Goal: Communication & Community: Answer question/provide support

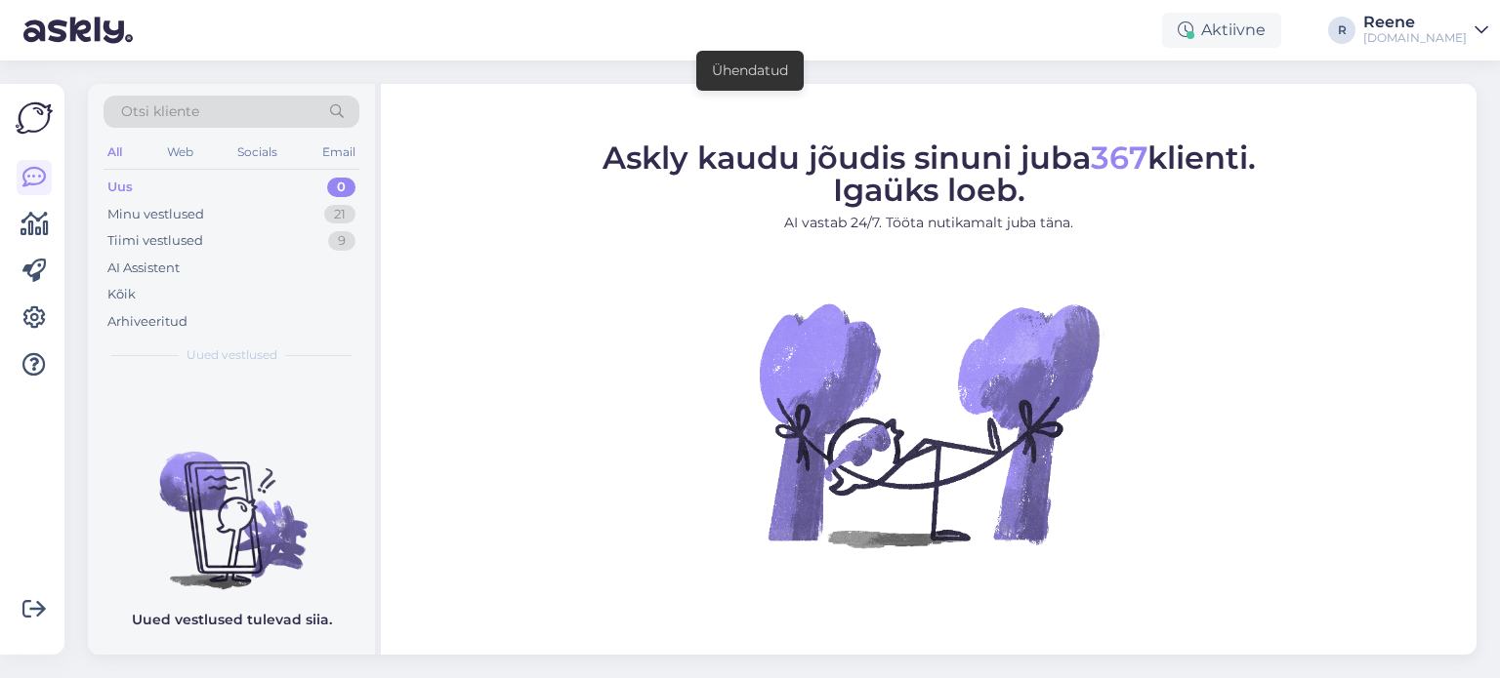
click at [112, 151] on div "All" at bounding box center [114, 152] width 22 height 25
click at [129, 296] on div "Kõik" at bounding box center [121, 295] width 28 height 20
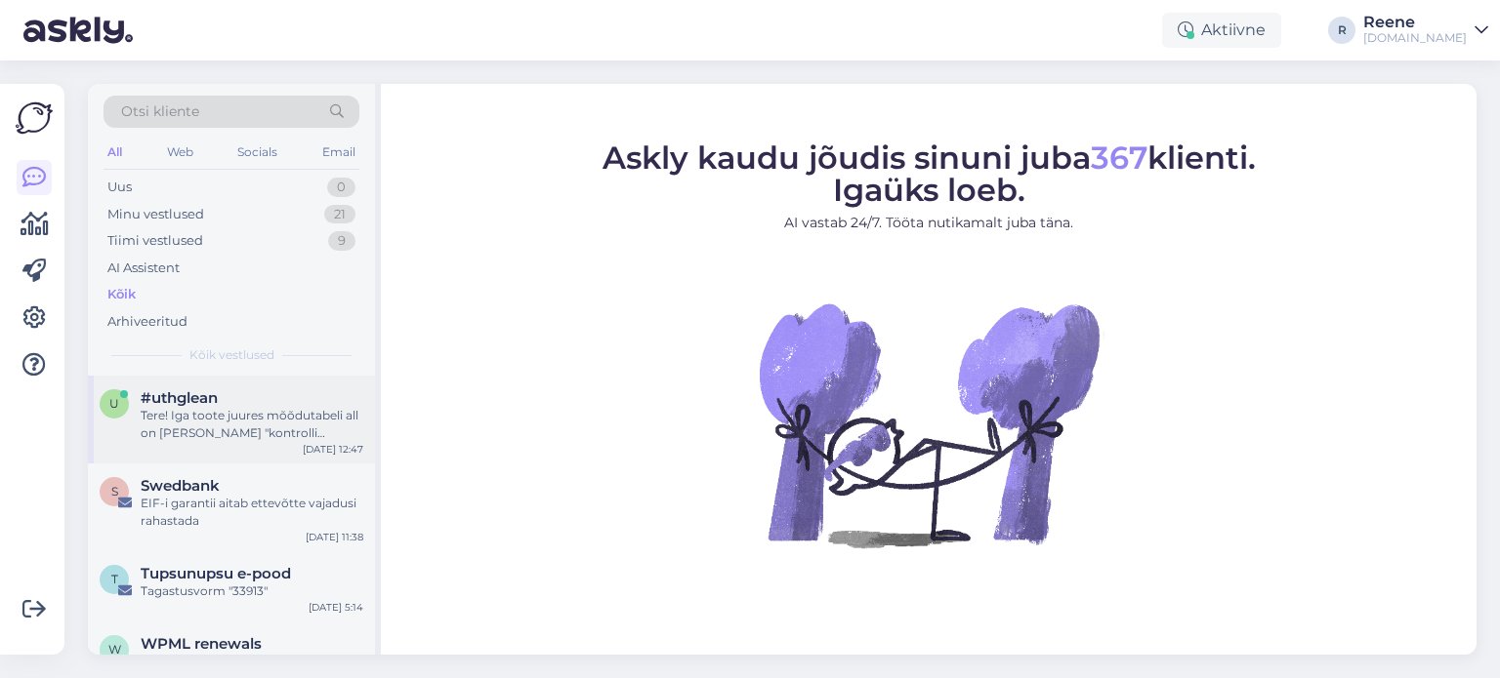
click at [201, 397] on span "#uthglean" at bounding box center [179, 399] width 77 height 18
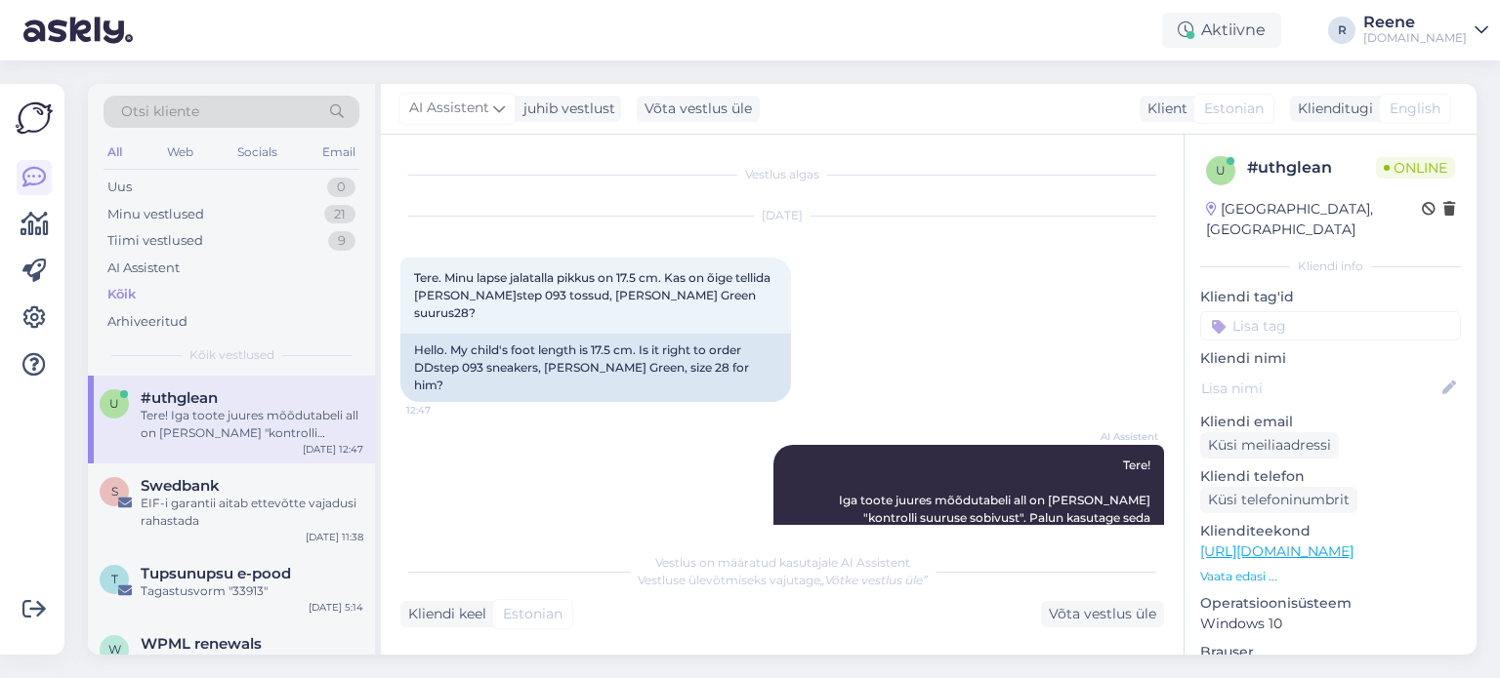
scroll to position [35, 0]
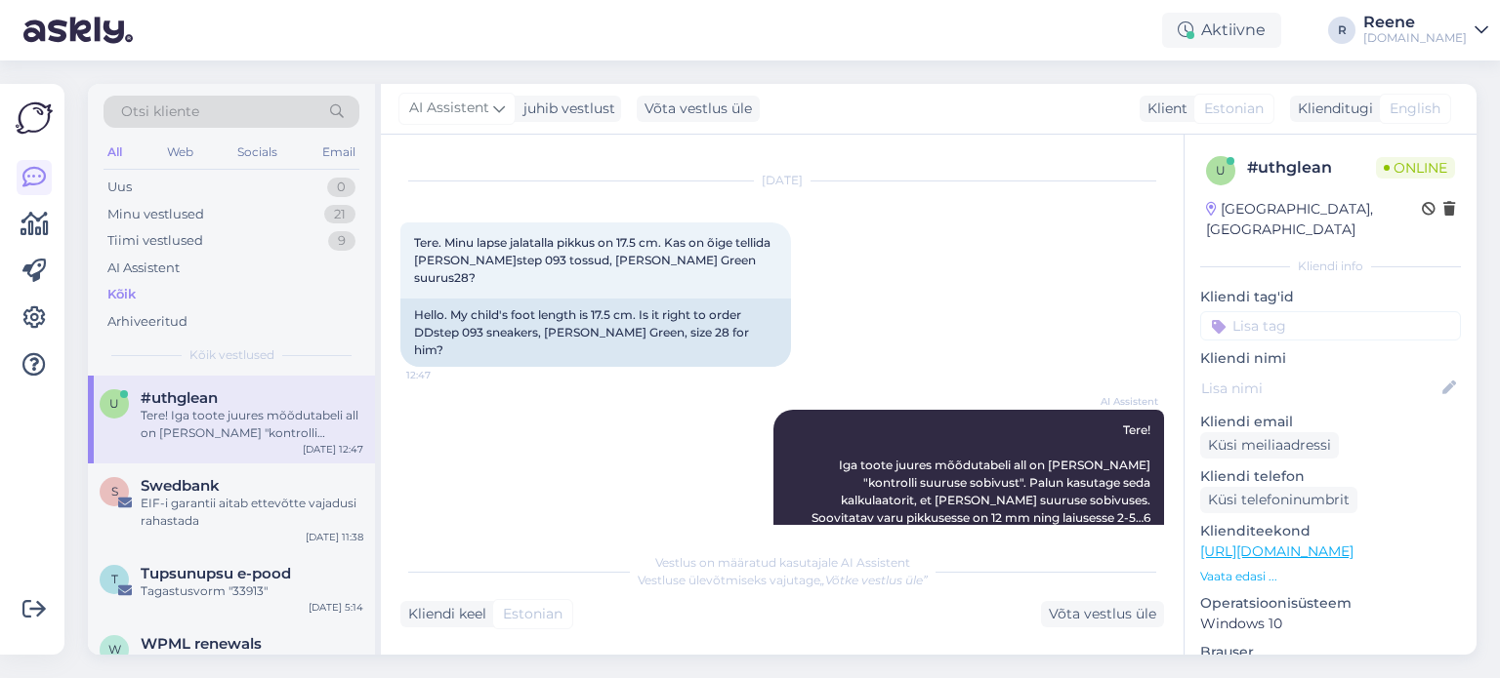
click at [1340, 311] on input at bounding box center [1330, 325] width 261 height 29
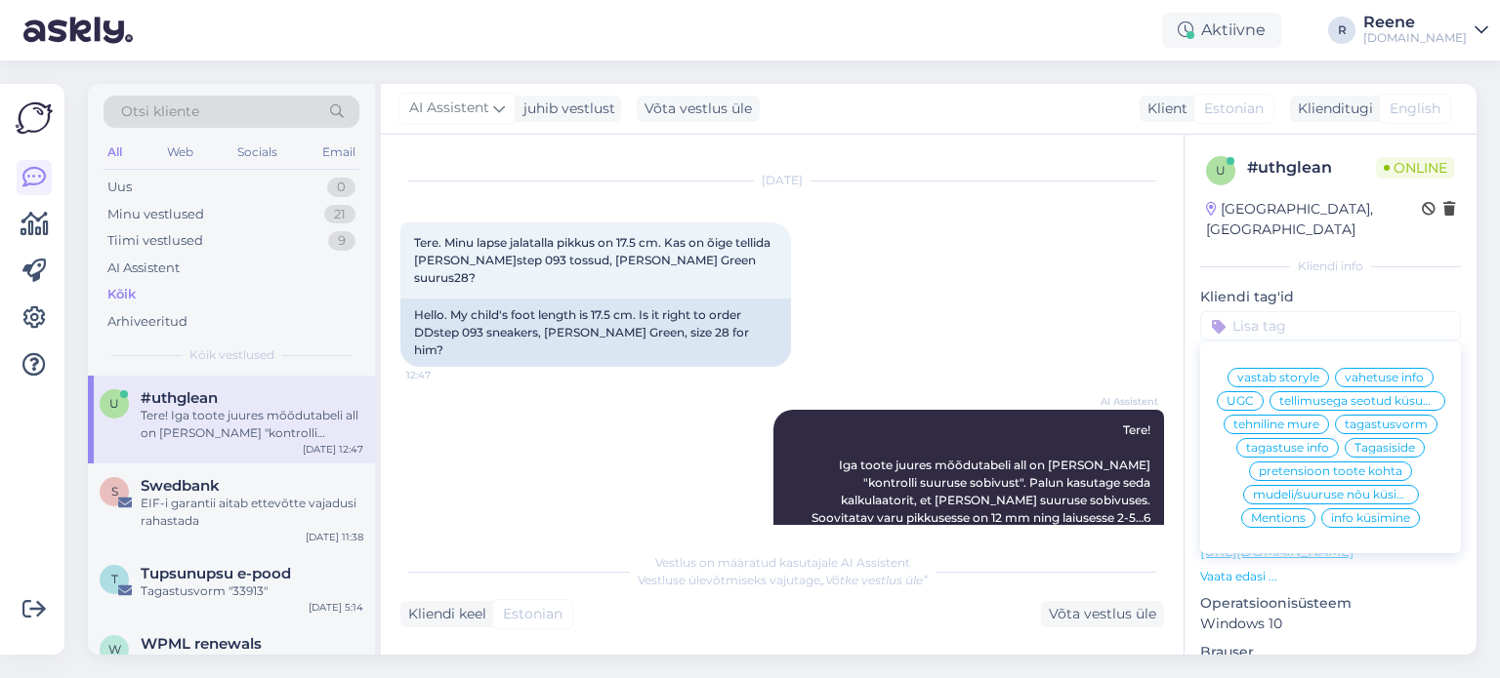
click at [1328, 496] on span "mudeli/suuruse nõu küsimine" at bounding box center [1331, 495] width 156 height 12
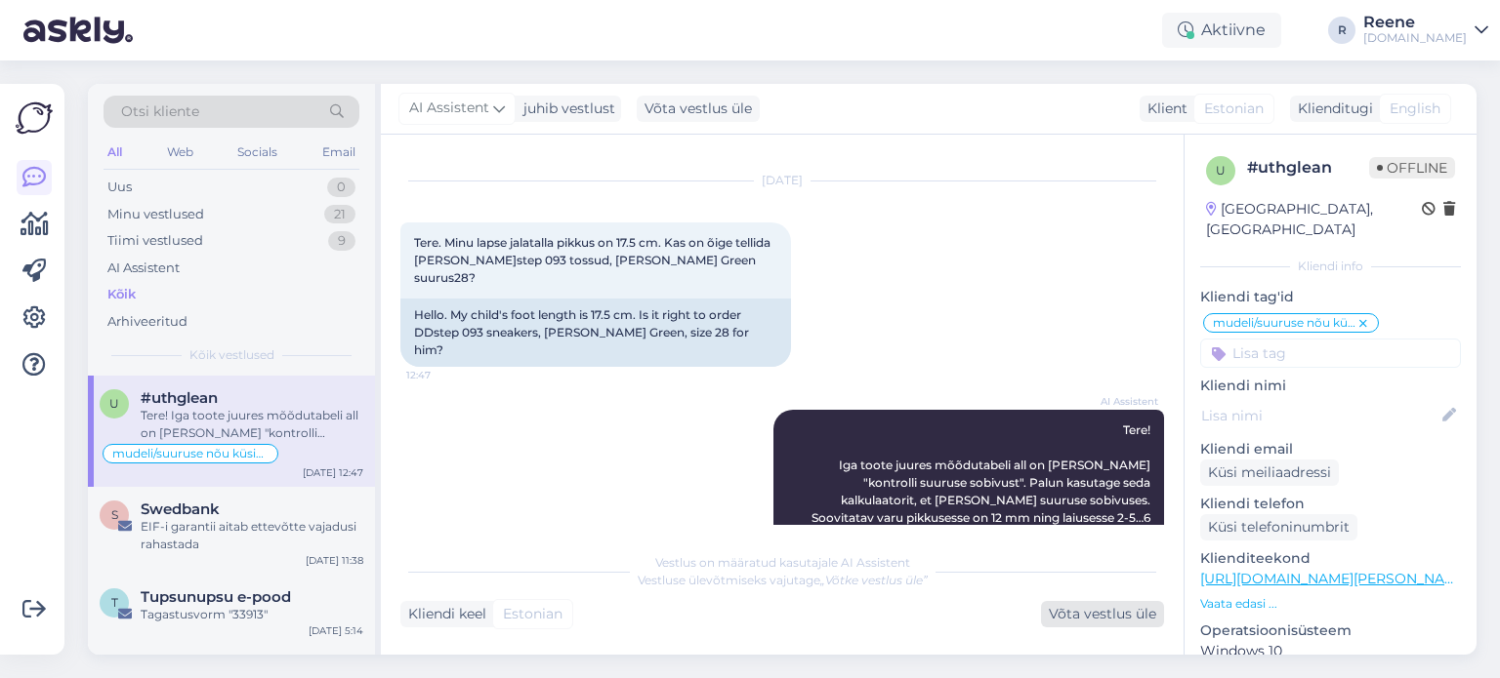
click at [1085, 612] on div "Võta vestlus üle" at bounding box center [1102, 614] width 123 height 26
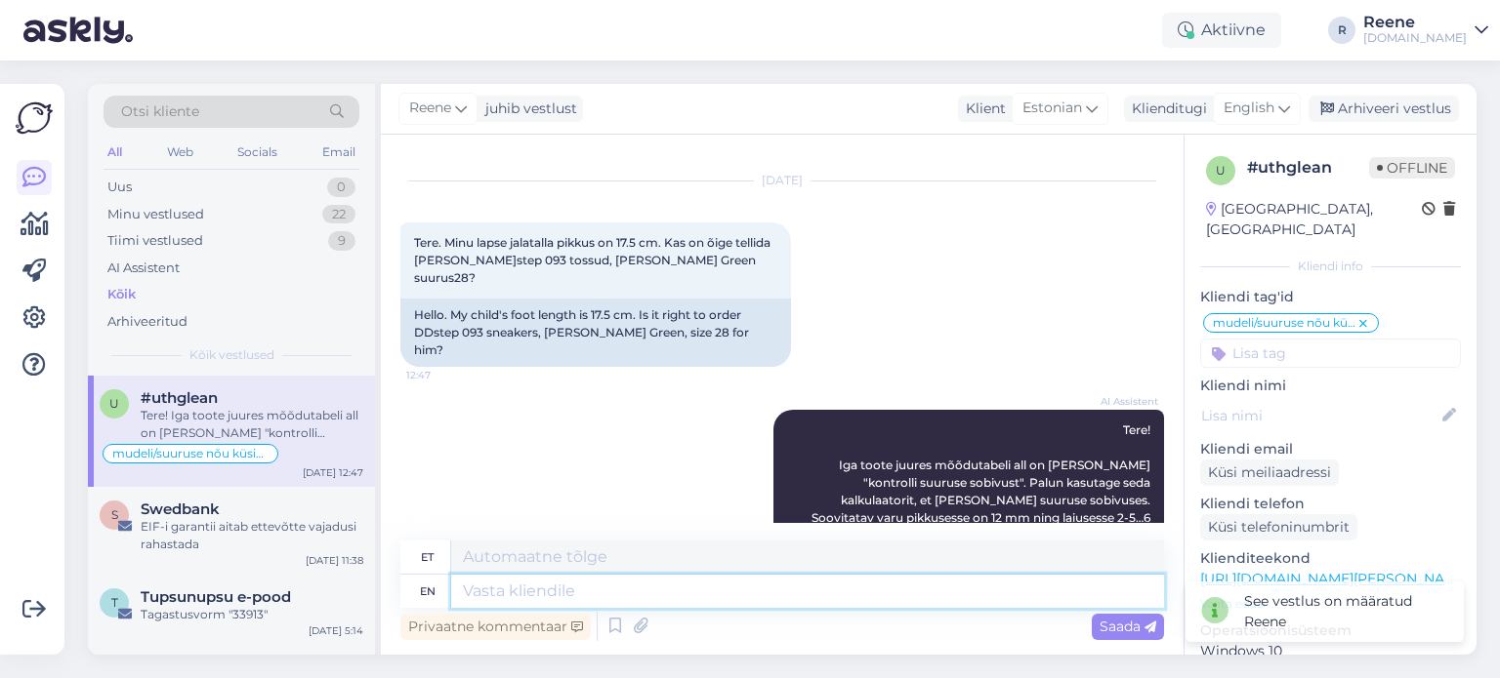
click at [649, 596] on textarea at bounding box center [807, 591] width 713 height 33
type textarea "28 v"
type textarea "28"
type textarea "28 võiks so"
type textarea "28 võiku"
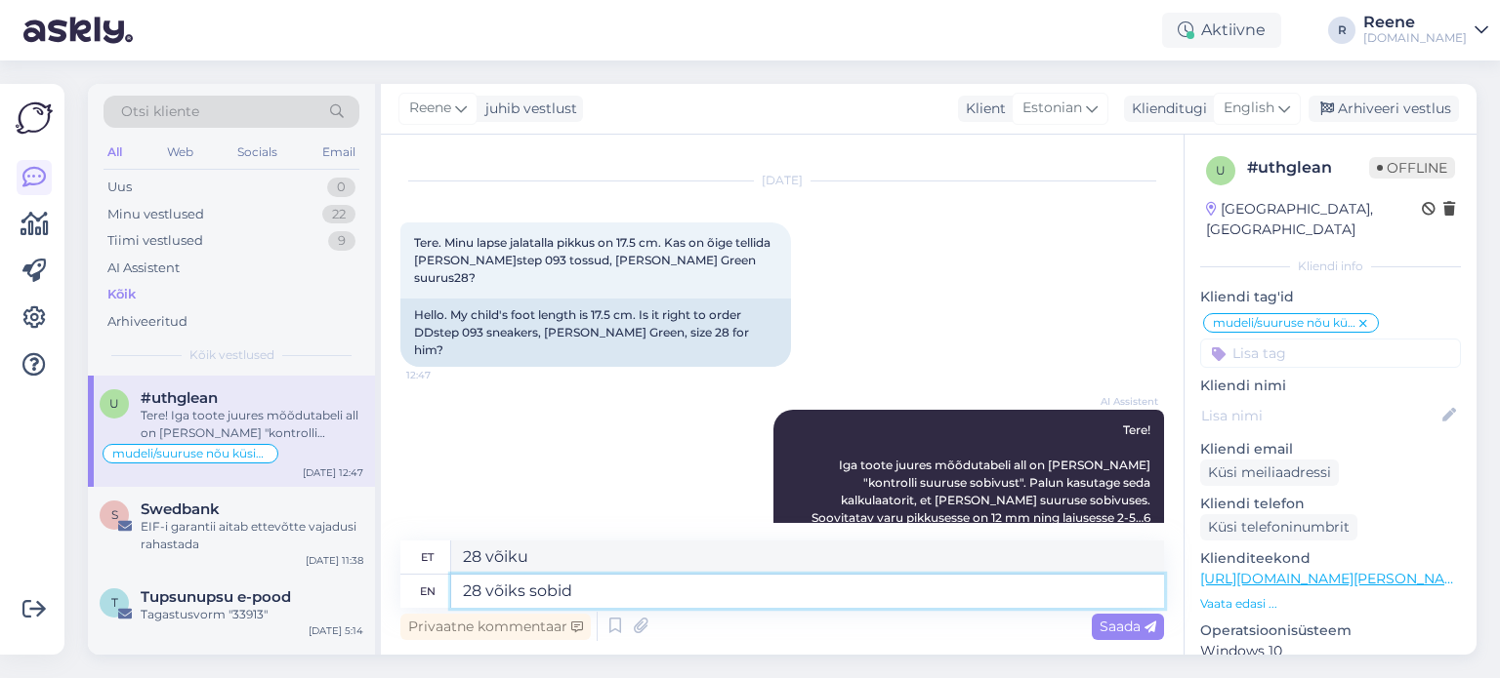
type textarea "28 võiks sobida"
type textarea "28 võiku sobib"
type textarea "28 võiks sobida"
click at [1255, 103] on span "English" at bounding box center [1248, 108] width 51 height 21
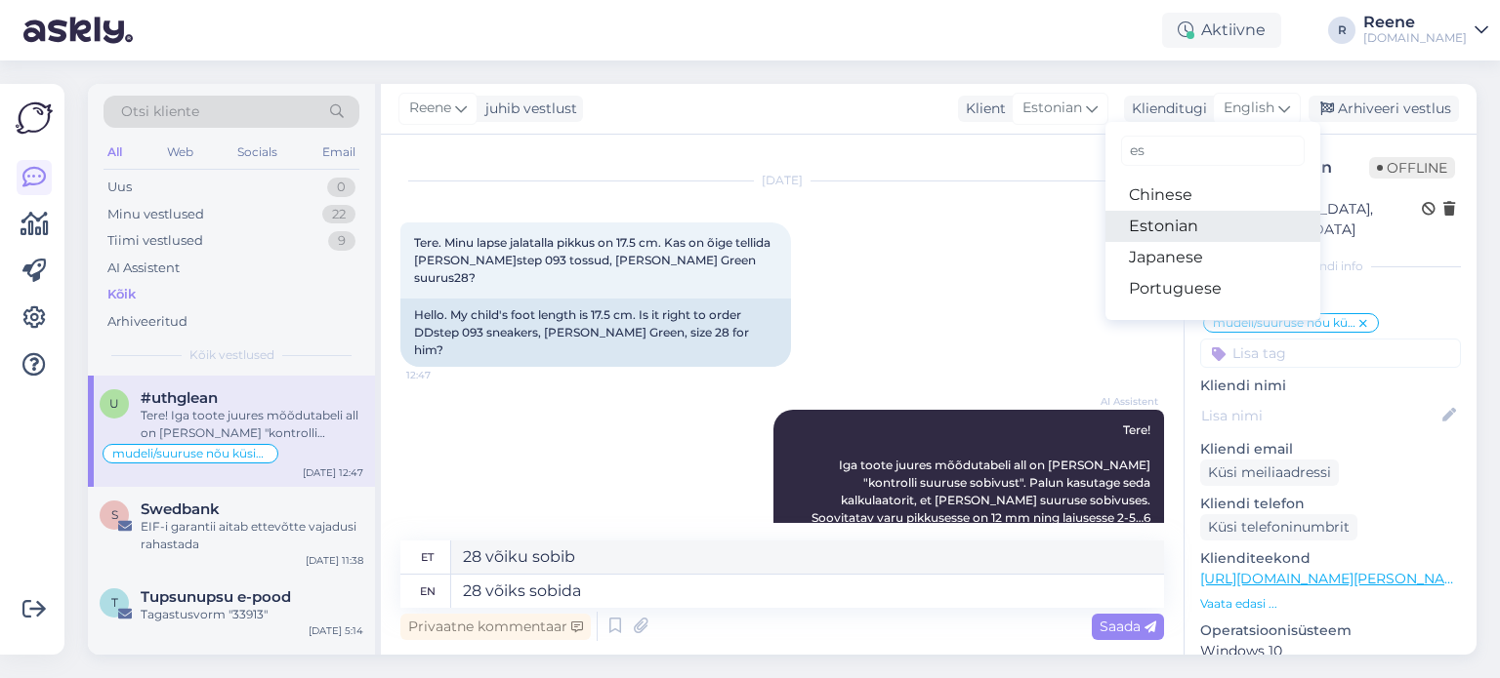
type input "es"
click at [1165, 229] on link "Estonian" at bounding box center [1212, 226] width 215 height 31
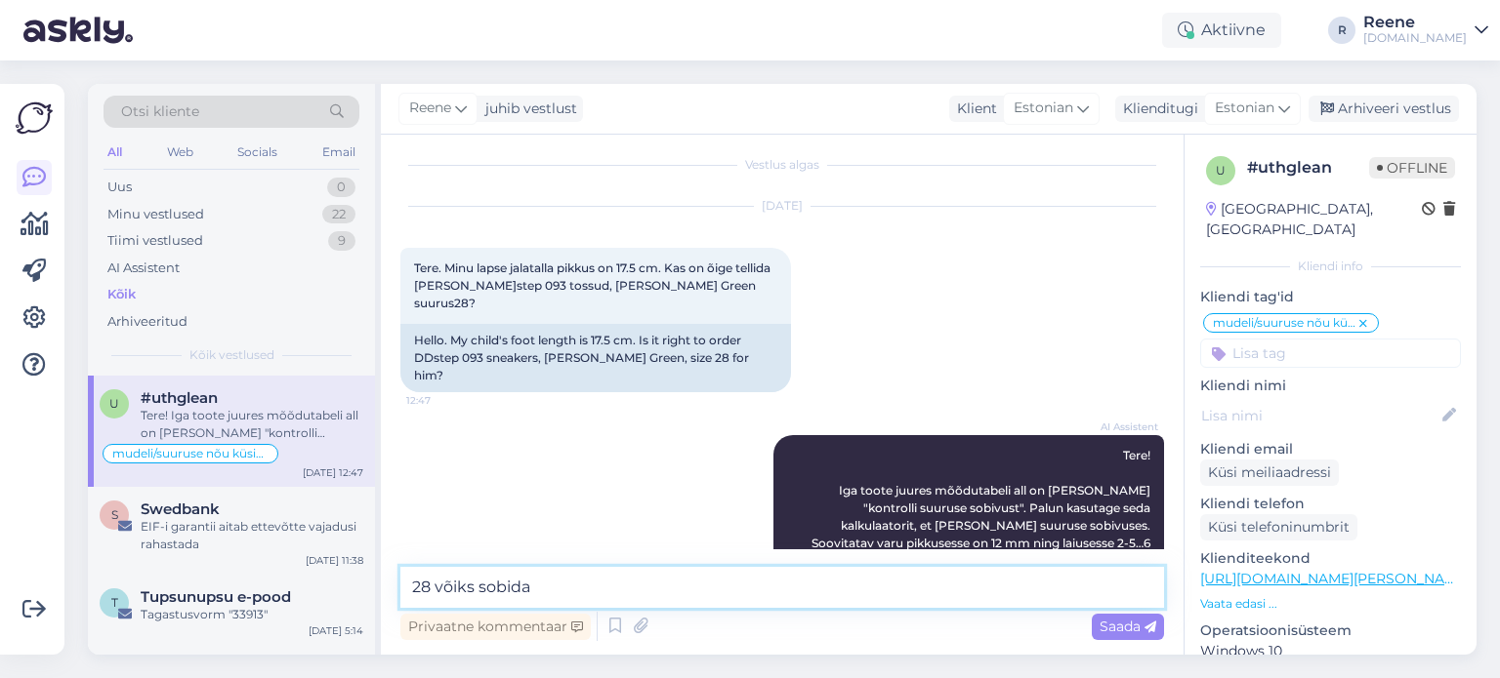
click at [637, 584] on textarea "28 võiks sobida" at bounding box center [781, 587] width 763 height 41
click at [1122, 632] on span "Saada" at bounding box center [1127, 627] width 57 height 18
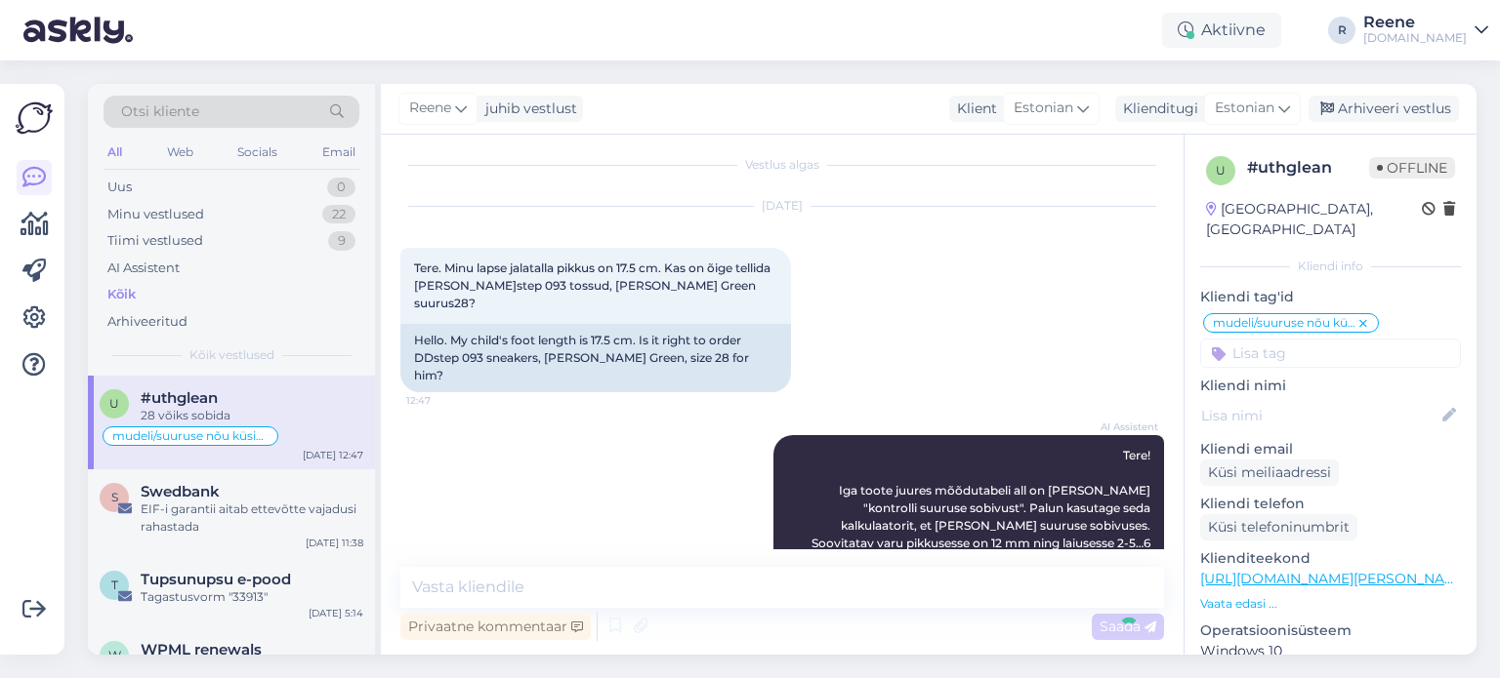
scroll to position [94, 0]
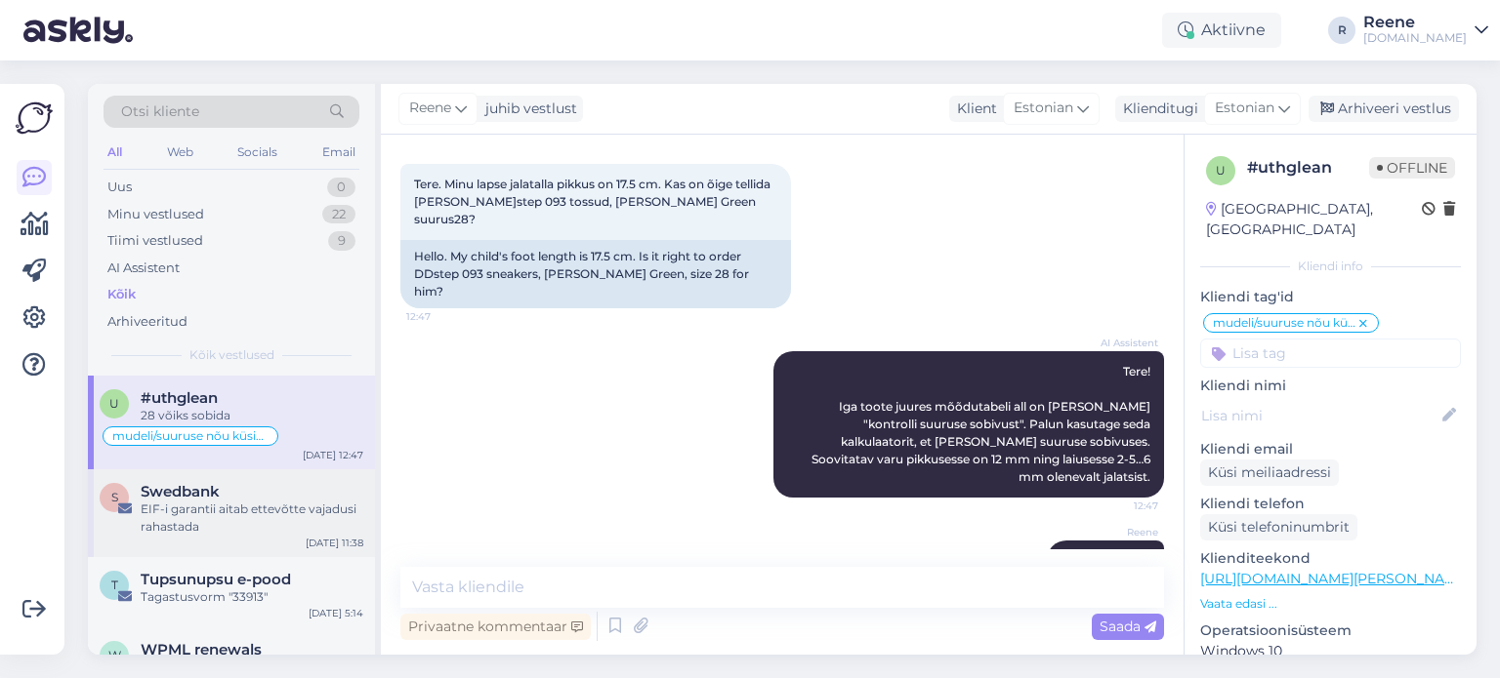
click at [241, 511] on div "EIF-i garantii aitab ettevõtte vajadusi rahastada" at bounding box center [252, 518] width 223 height 35
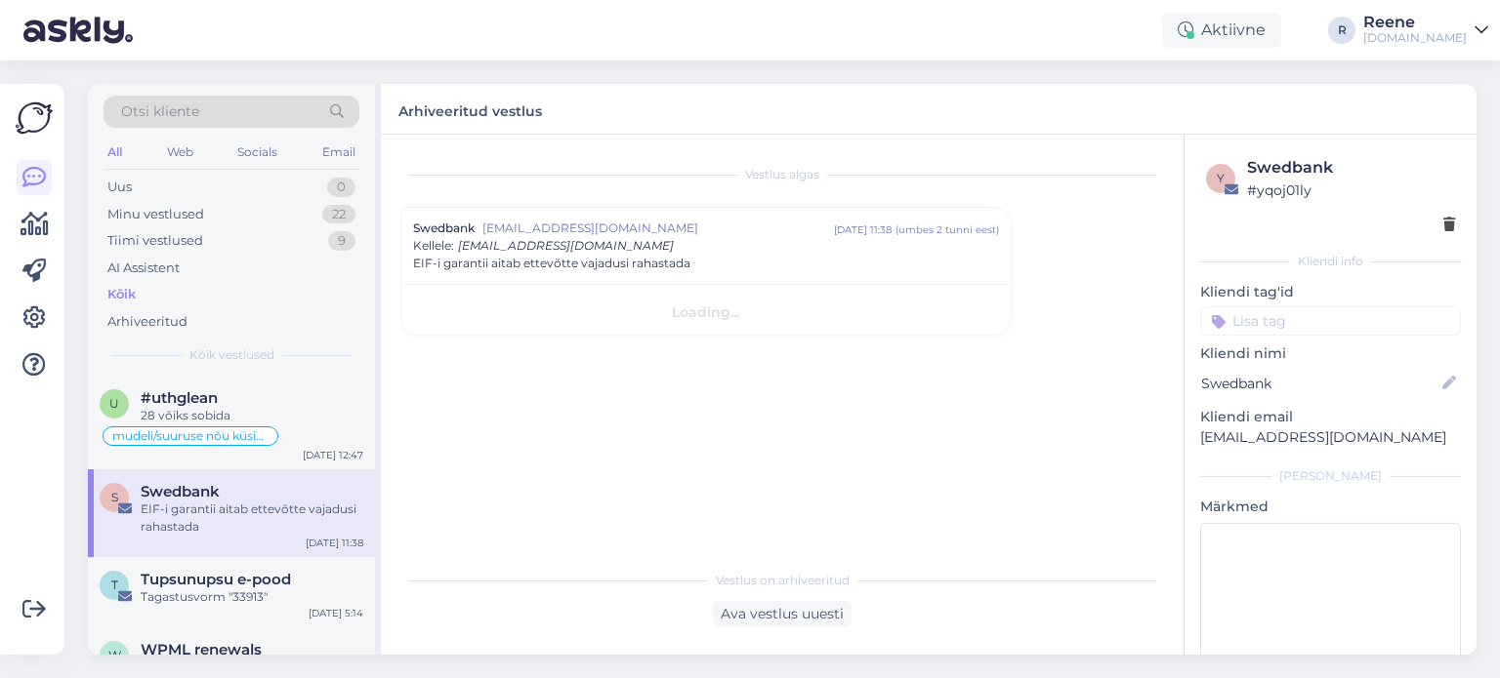
scroll to position [0, 0]
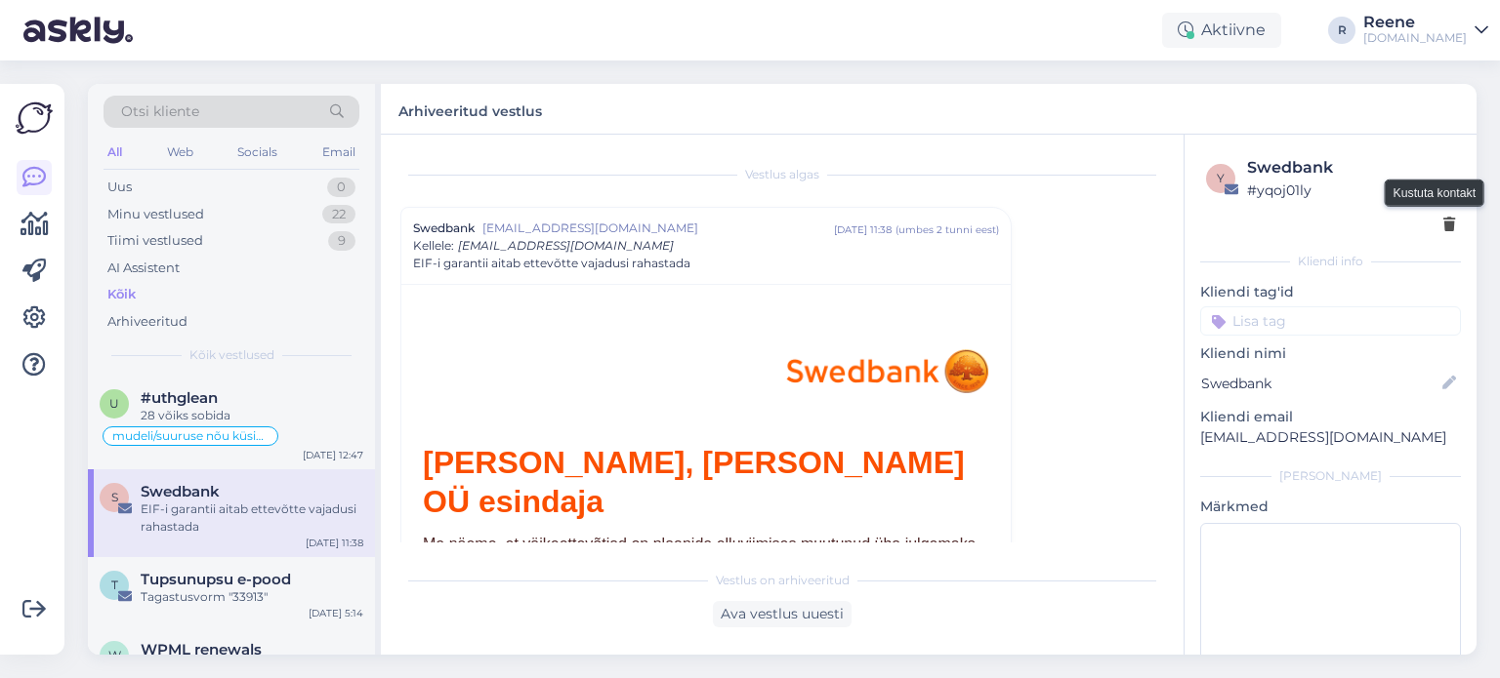
click at [1443, 226] on icon at bounding box center [1449, 226] width 12 height 14
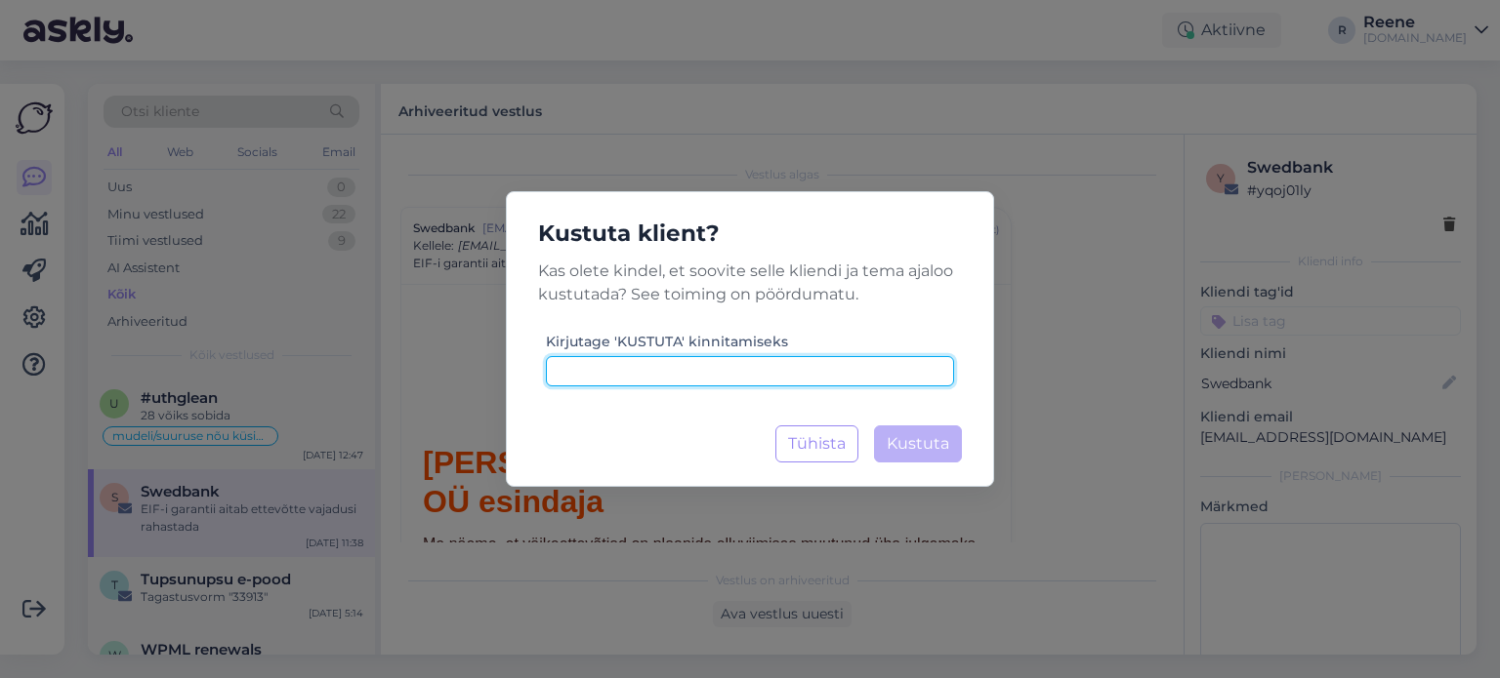
click at [761, 366] on input at bounding box center [750, 371] width 408 height 30
type input "kustuta"
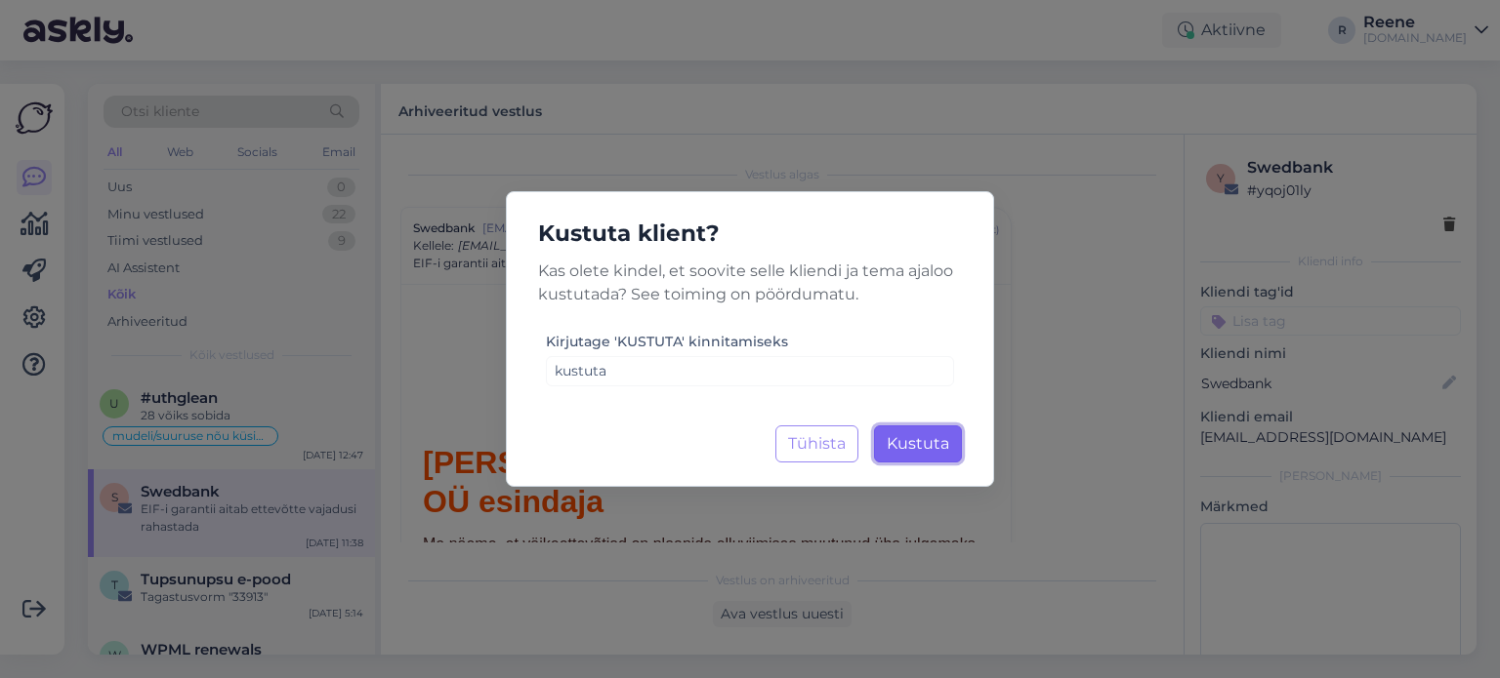
click at [926, 446] on span "Kustuta" at bounding box center [917, 443] width 62 height 19
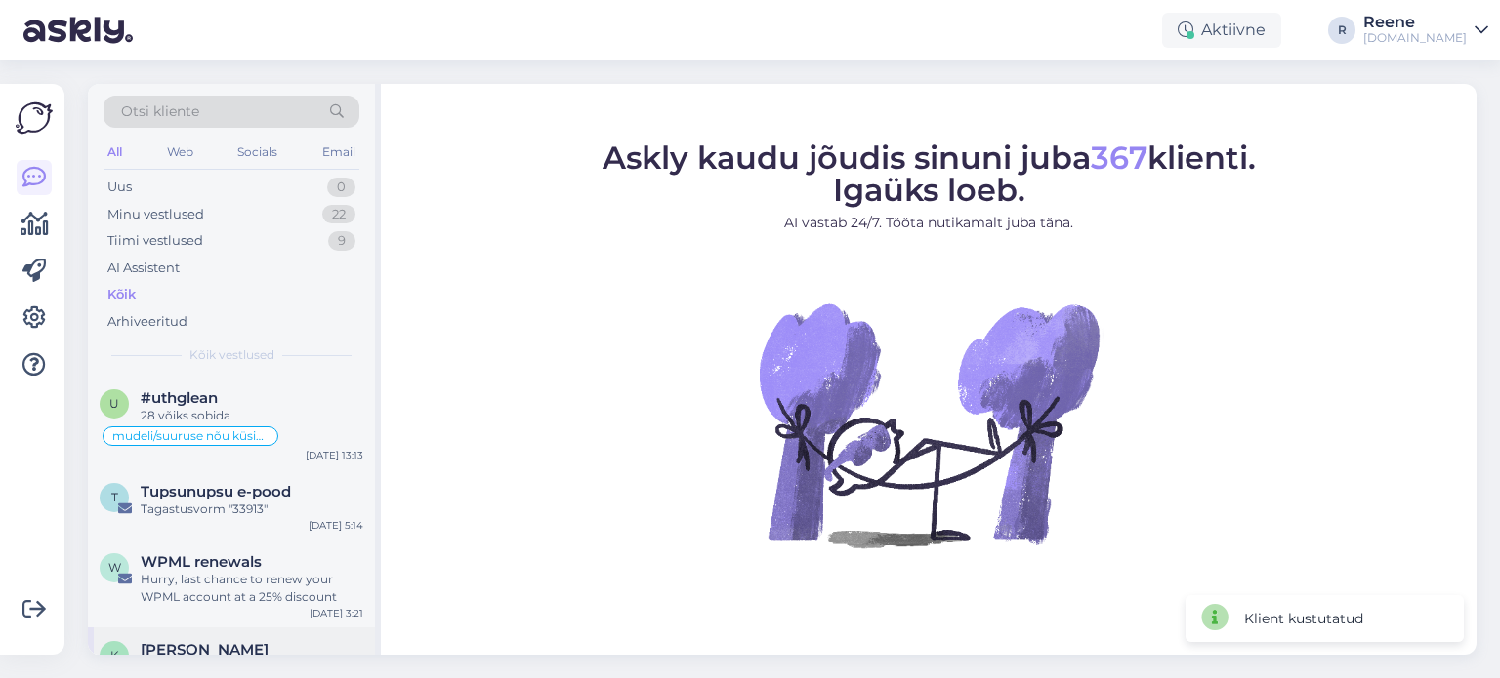
scroll to position [98, 0]
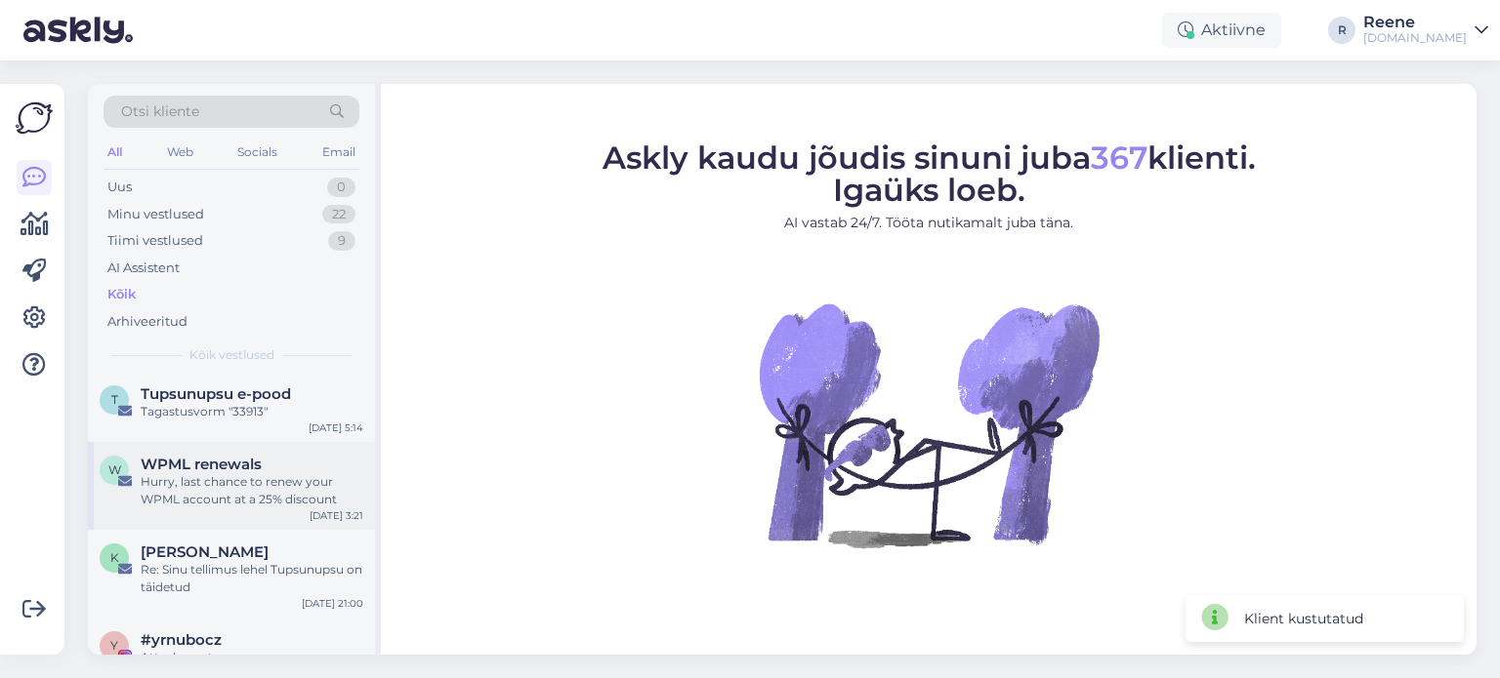
click at [215, 491] on div "Hurry, last chance to renew your WPML account at a 25% discount" at bounding box center [252, 490] width 223 height 35
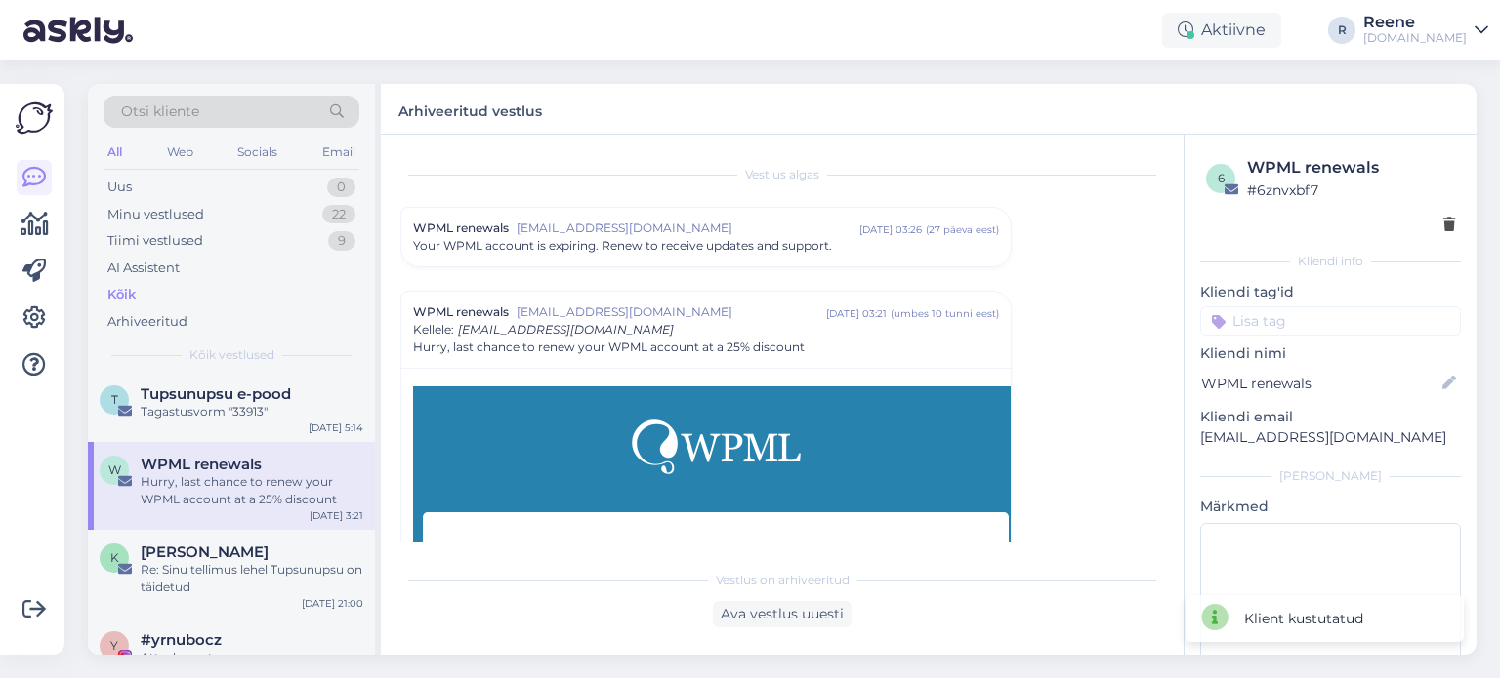
click at [1442, 226] on div "6 WPML renewals # 6znvxbf7" at bounding box center [1330, 195] width 261 height 91
click at [1443, 227] on icon at bounding box center [1449, 226] width 12 height 14
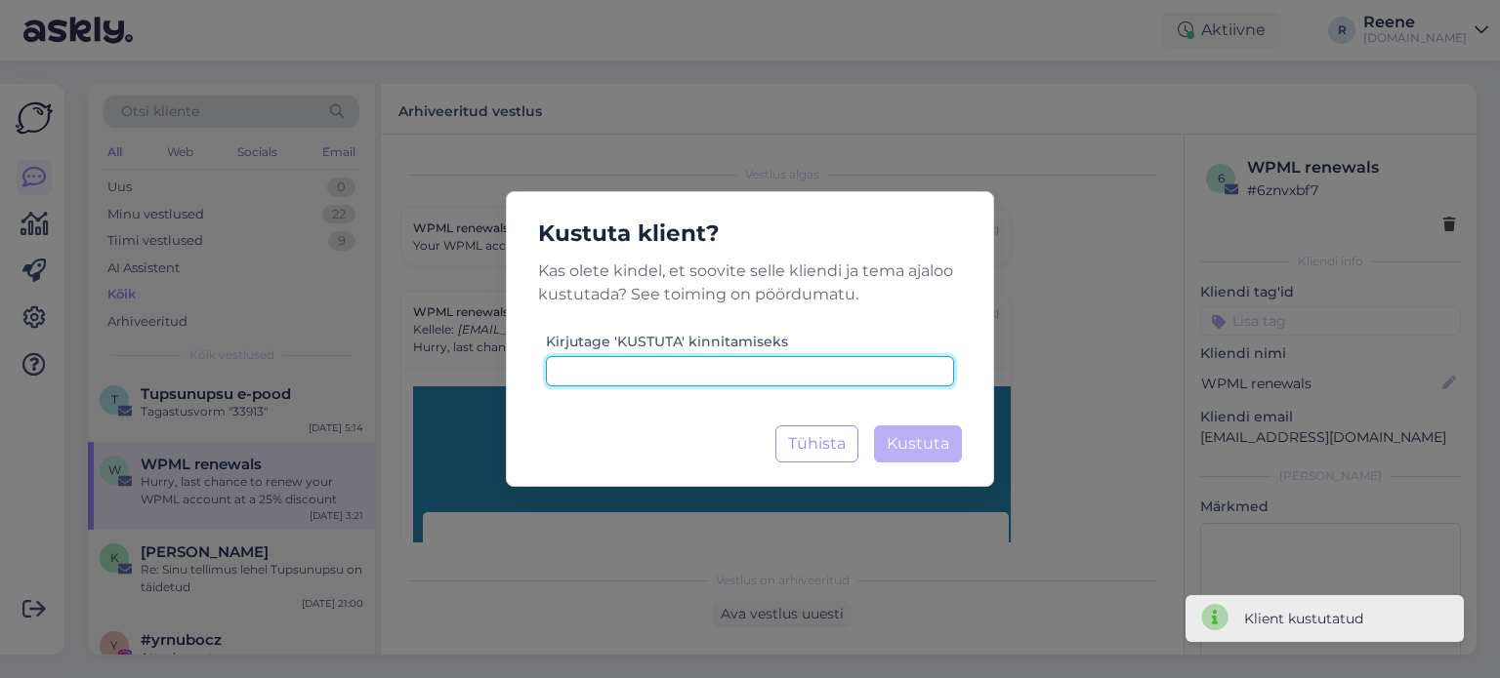
click at [746, 368] on input at bounding box center [750, 371] width 408 height 30
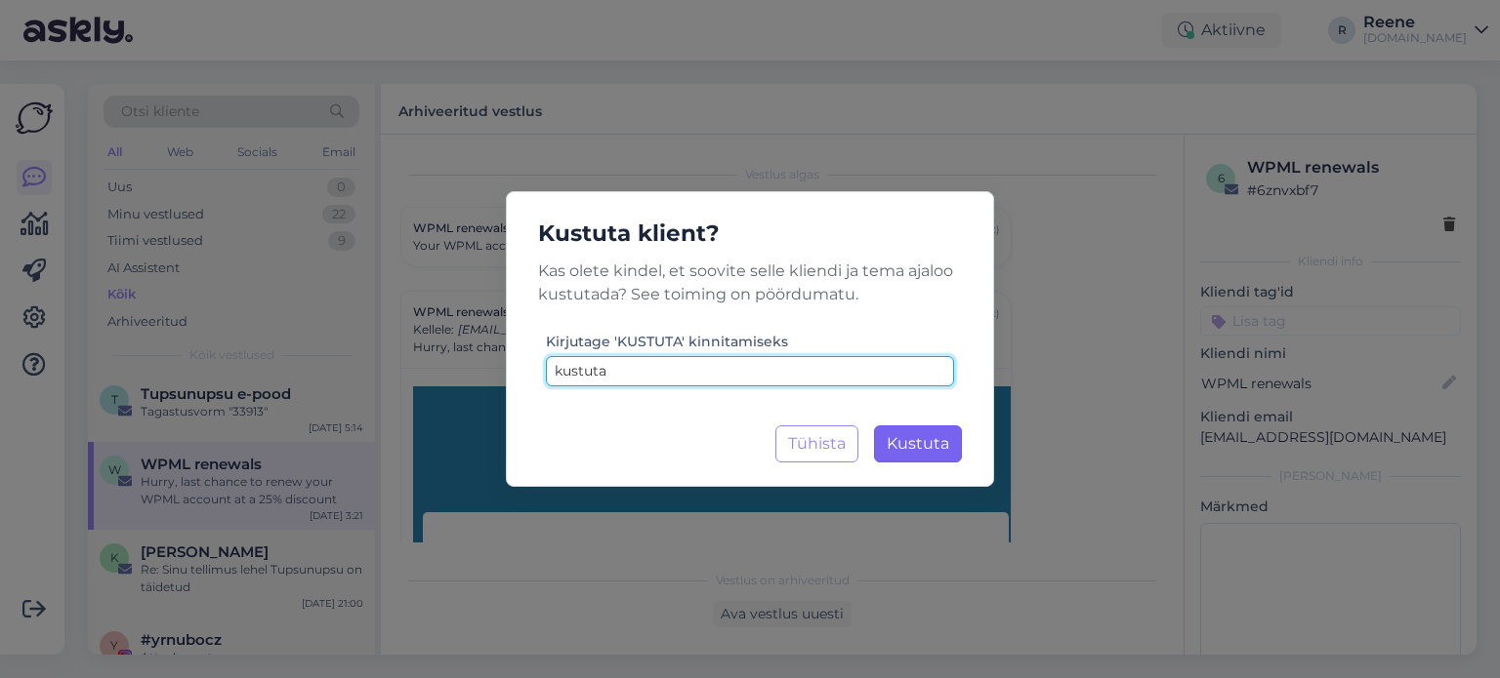
type input "kustuta"
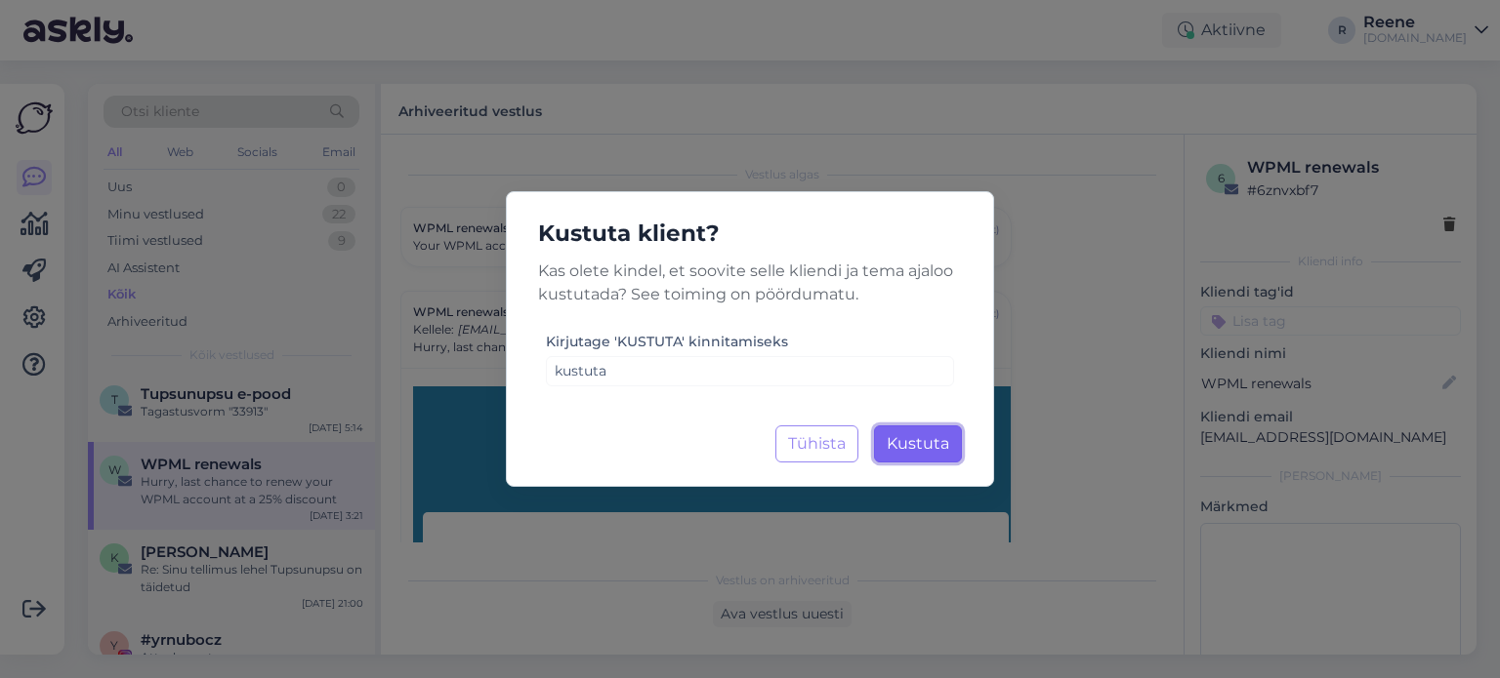
click at [948, 440] on span "Kustuta" at bounding box center [917, 443] width 62 height 19
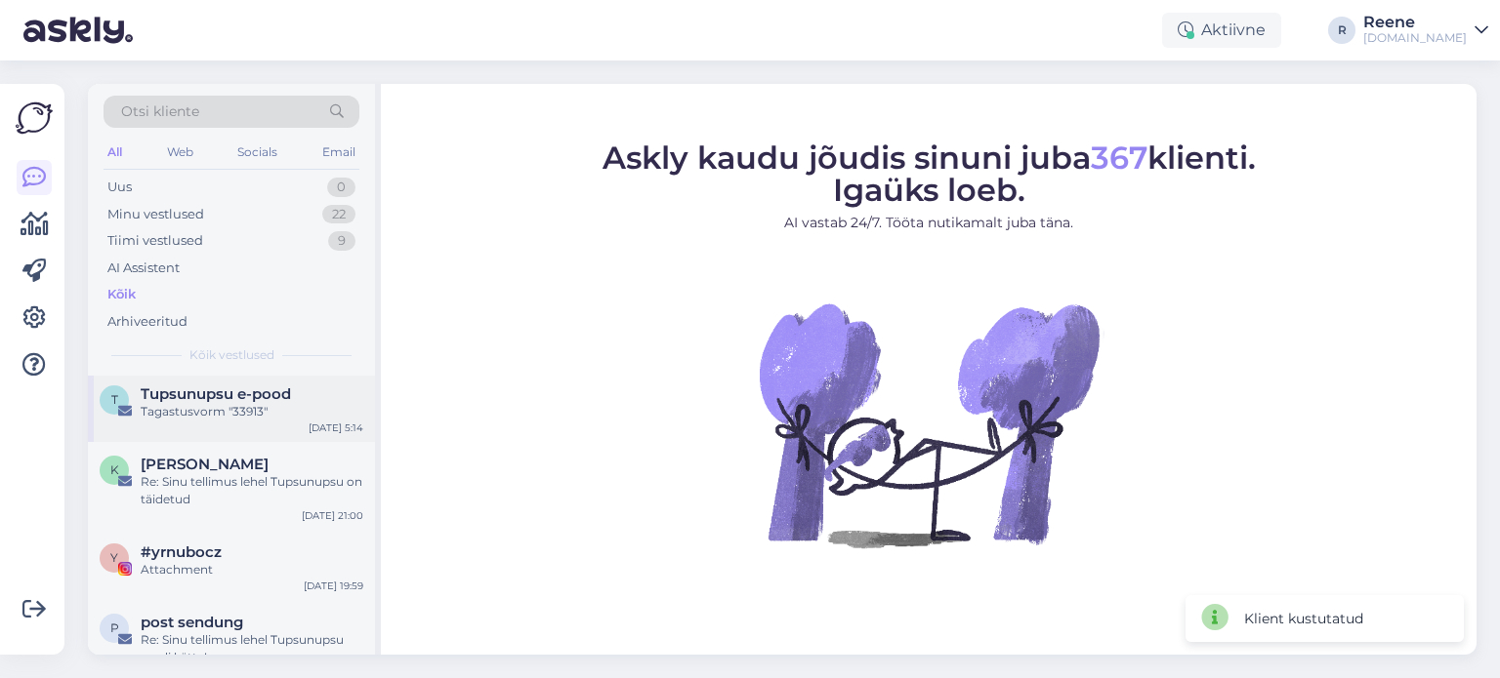
click at [262, 475] on div "Re: Sinu tellimus lehel Tupsunupsu on täidetud" at bounding box center [252, 490] width 223 height 35
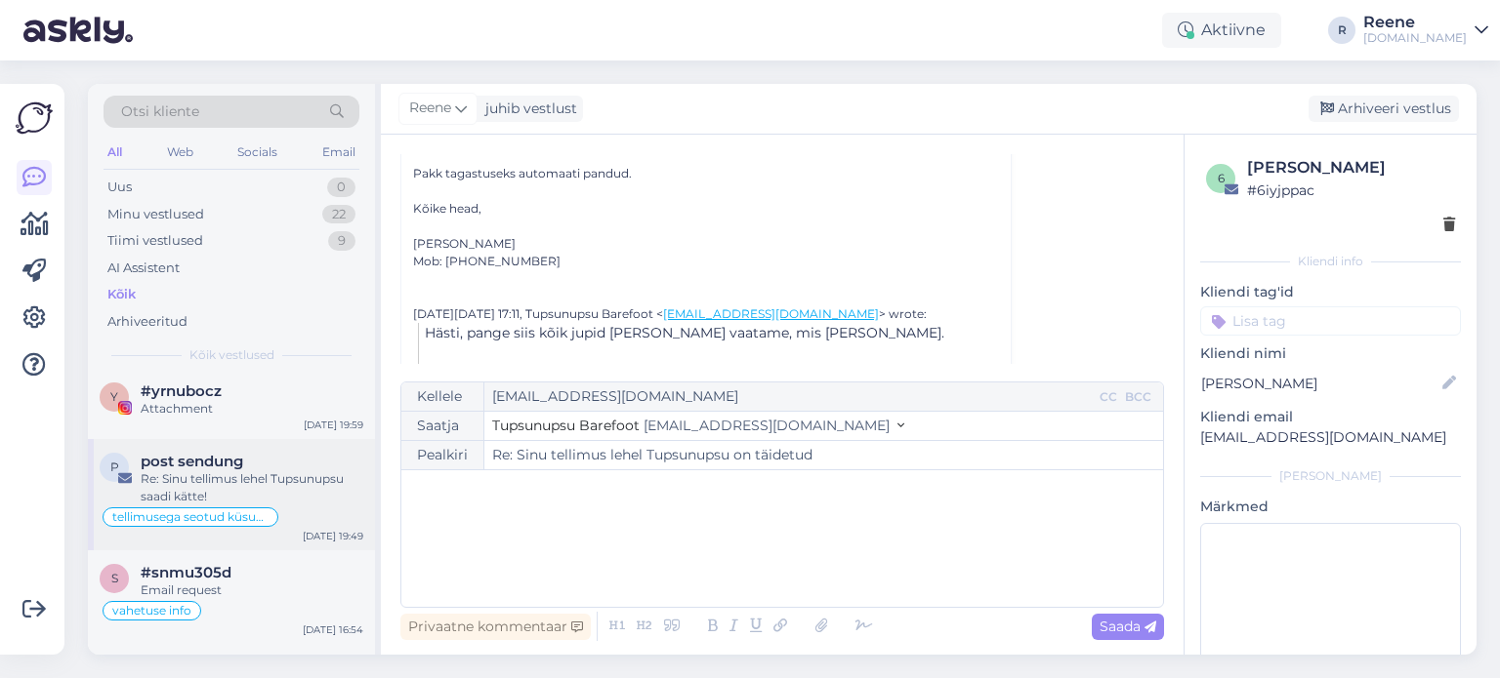
scroll to position [293, 0]
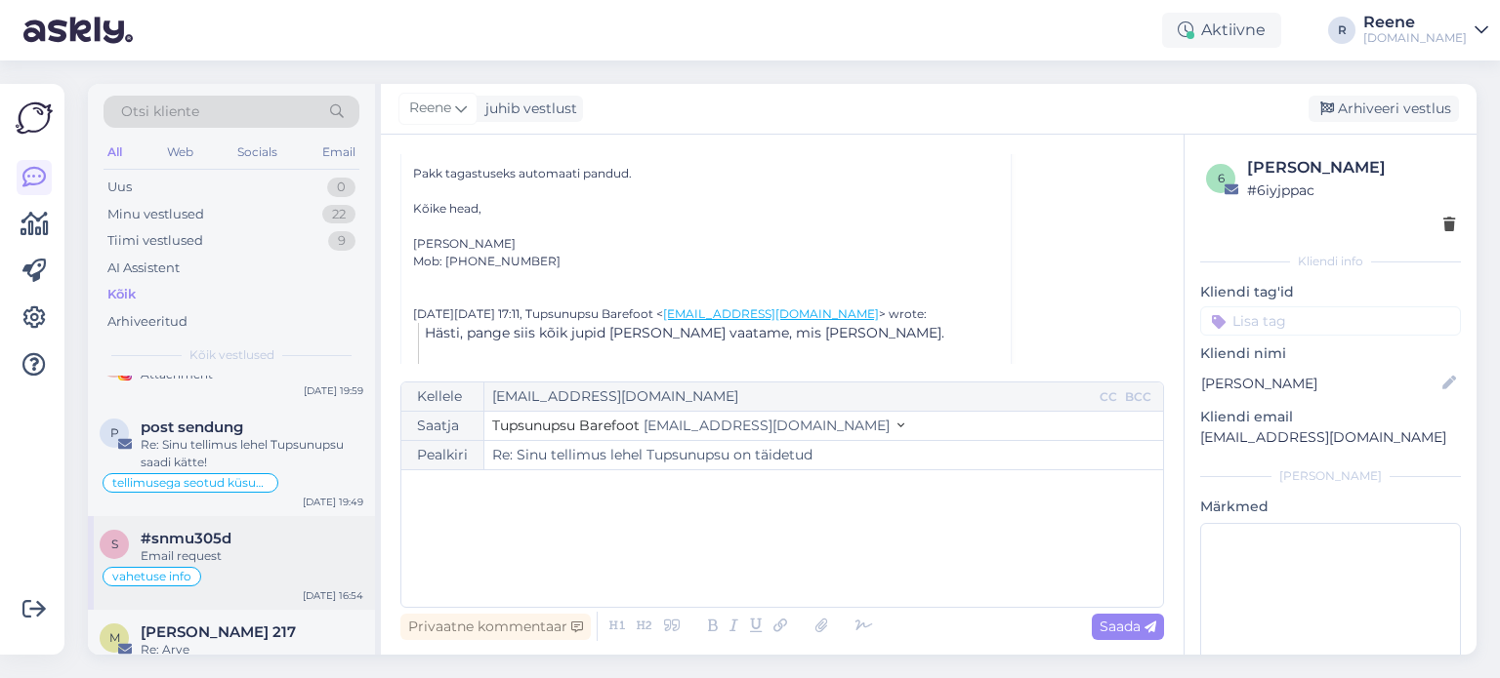
click at [189, 537] on span "#snmu305d" at bounding box center [186, 539] width 91 height 18
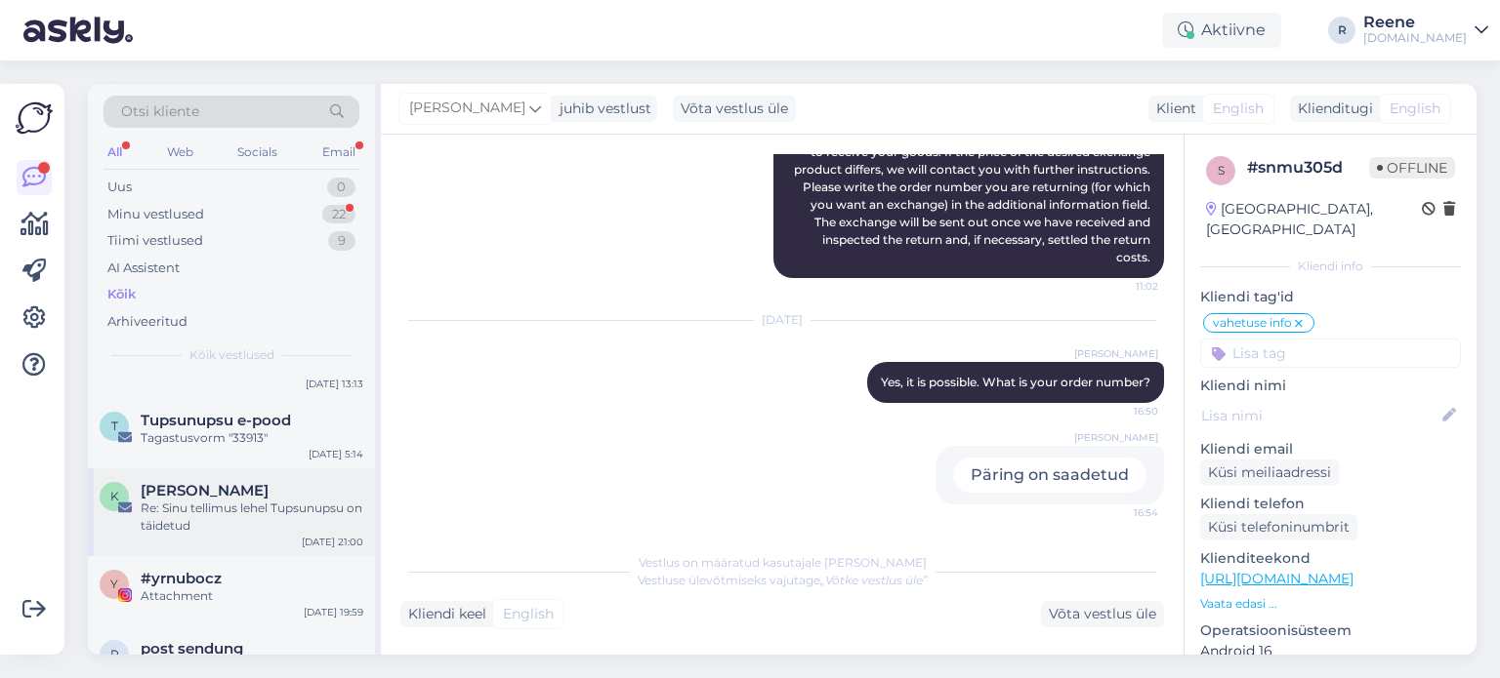
scroll to position [0, 0]
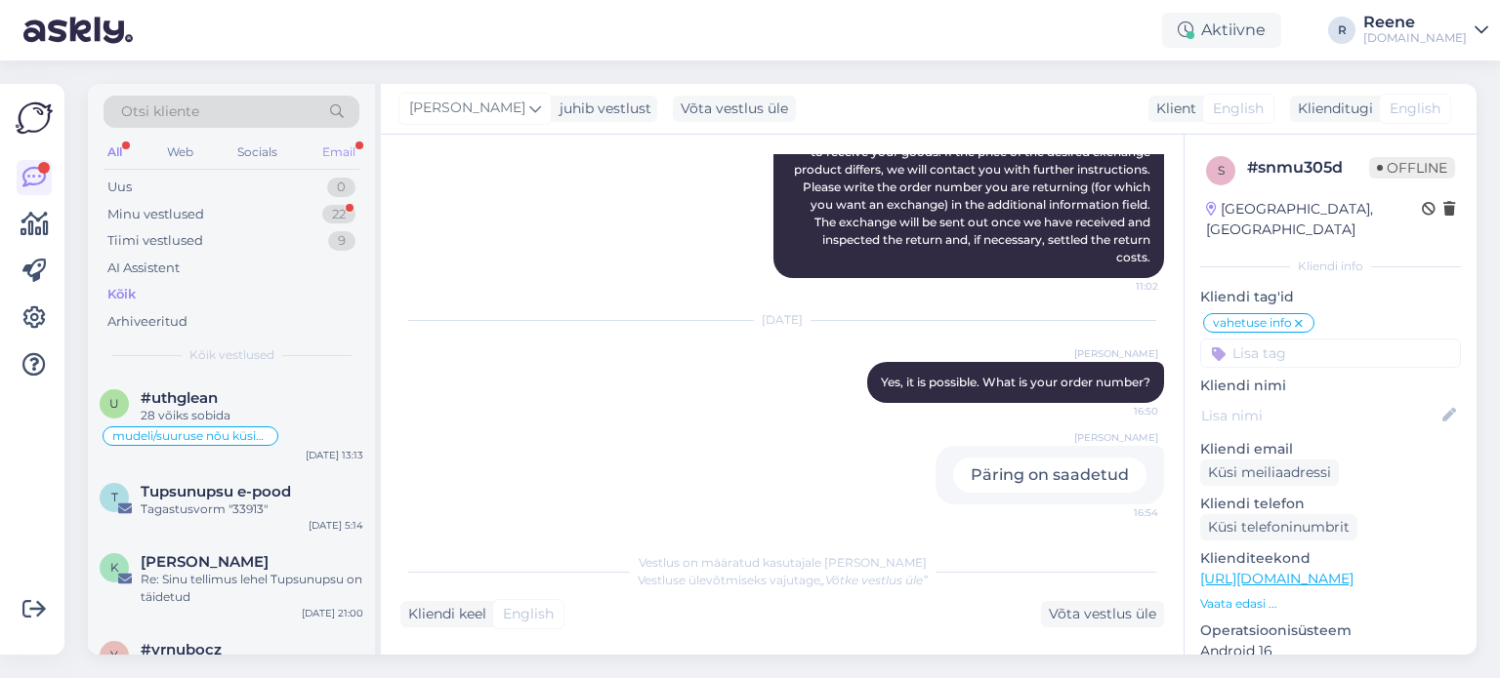
click at [332, 147] on div "Email" at bounding box center [338, 152] width 41 height 25
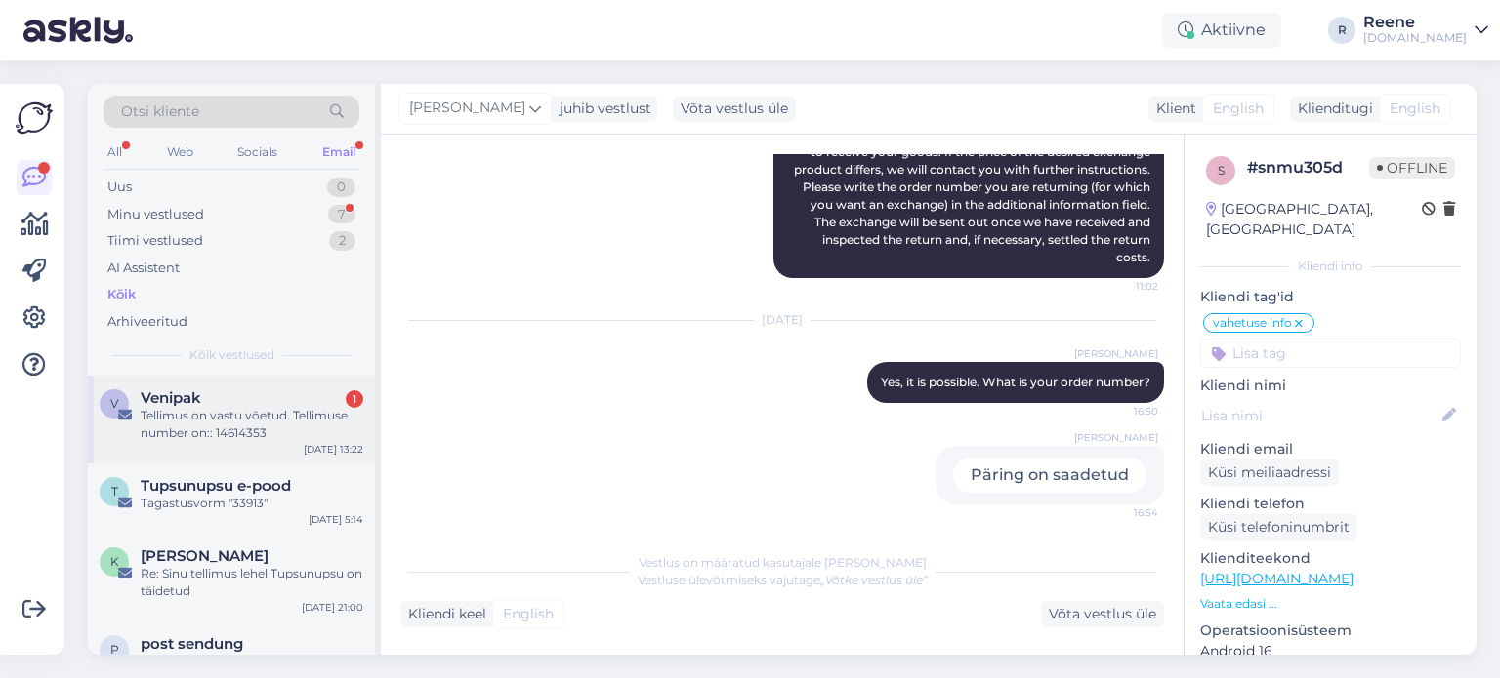
drag, startPoint x: 219, startPoint y: 386, endPoint x: 195, endPoint y: 420, distance: 41.4
click at [219, 387] on div "V Venipak 1 Tellimus on vastu võetud. Tellimuse number on:: 14614353 [DATE] 13:…" at bounding box center [231, 420] width 287 height 88
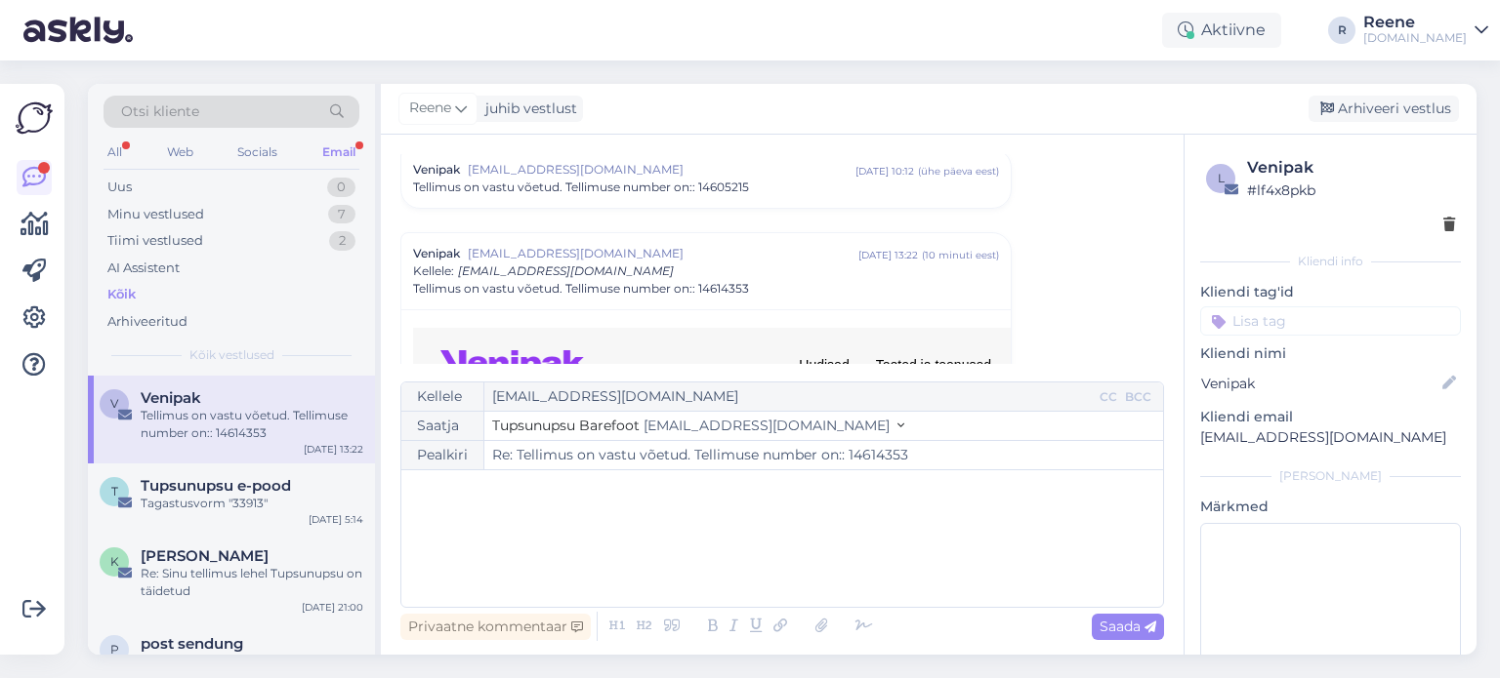
click at [341, 151] on div "Email" at bounding box center [338, 152] width 41 height 25
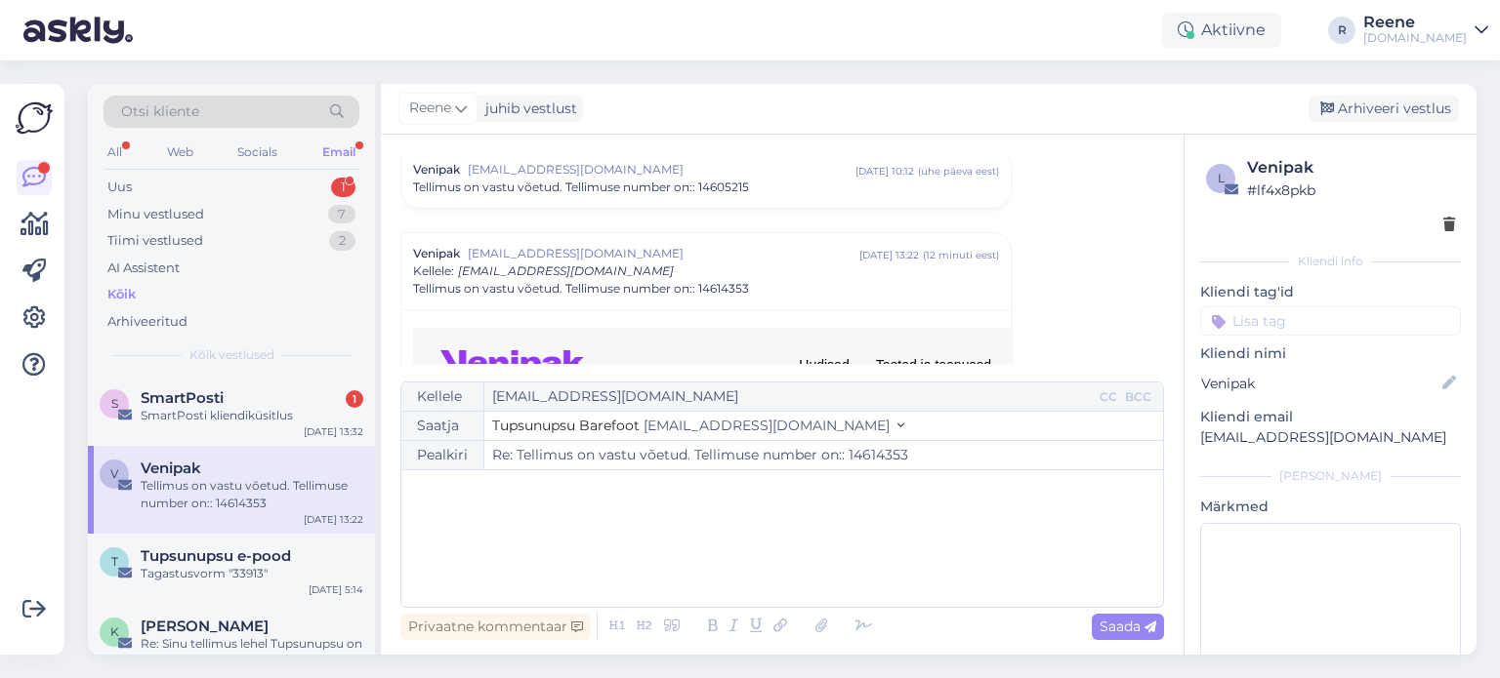
click at [239, 373] on div "Otsi kliente All Web Socials Email Uus 1 Minu vestlused 7 Tiimi vestlused 2 AI …" at bounding box center [231, 230] width 287 height 292
click at [224, 404] on span "SmartPosti" at bounding box center [182, 399] width 83 height 18
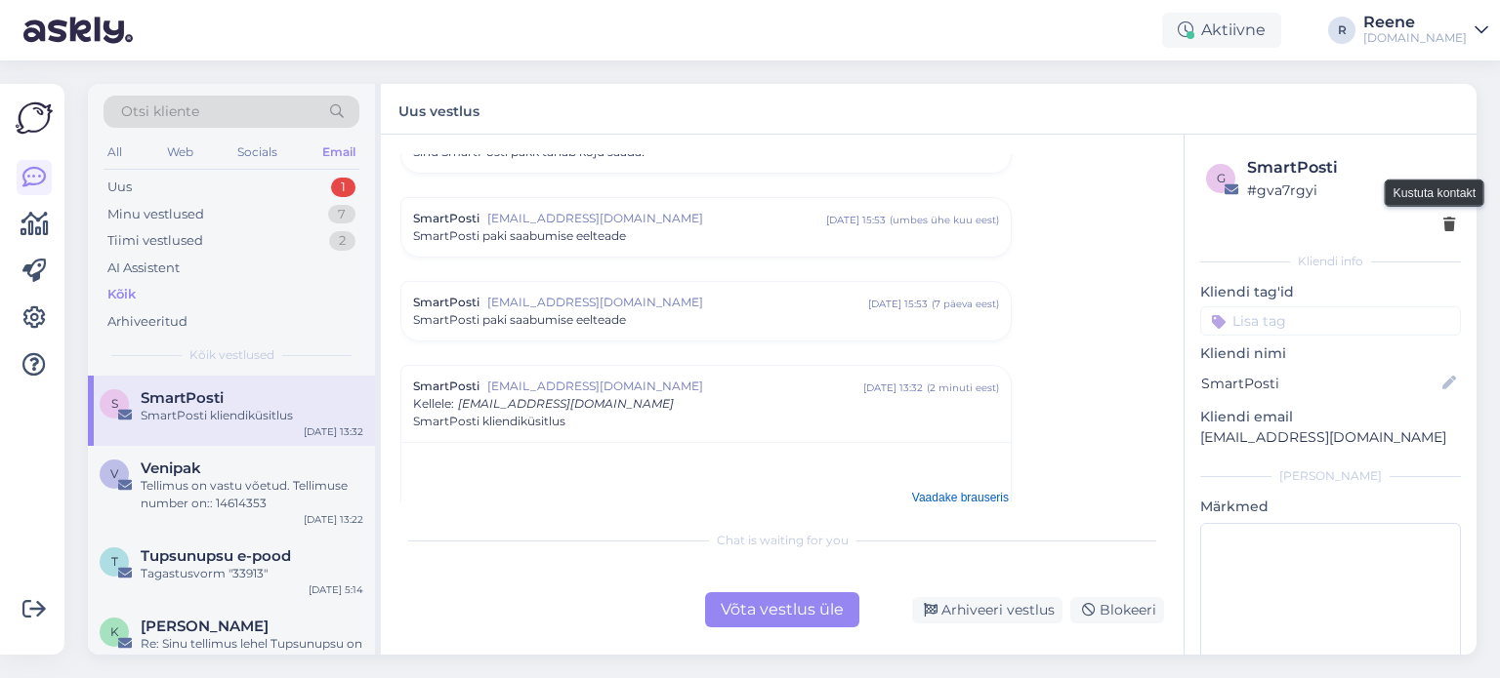
click at [1443, 226] on icon at bounding box center [1449, 226] width 12 height 14
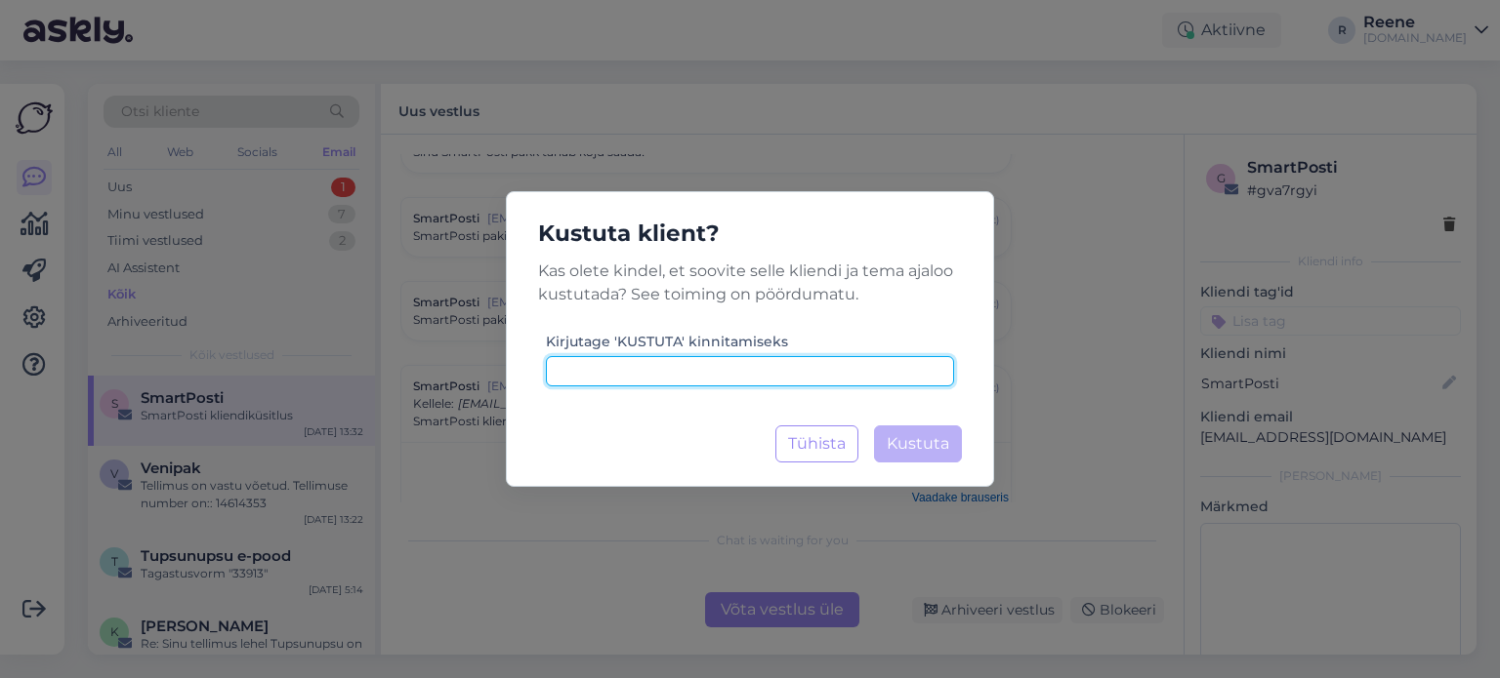
click at [729, 366] on input at bounding box center [750, 371] width 408 height 30
type input "kustuta"
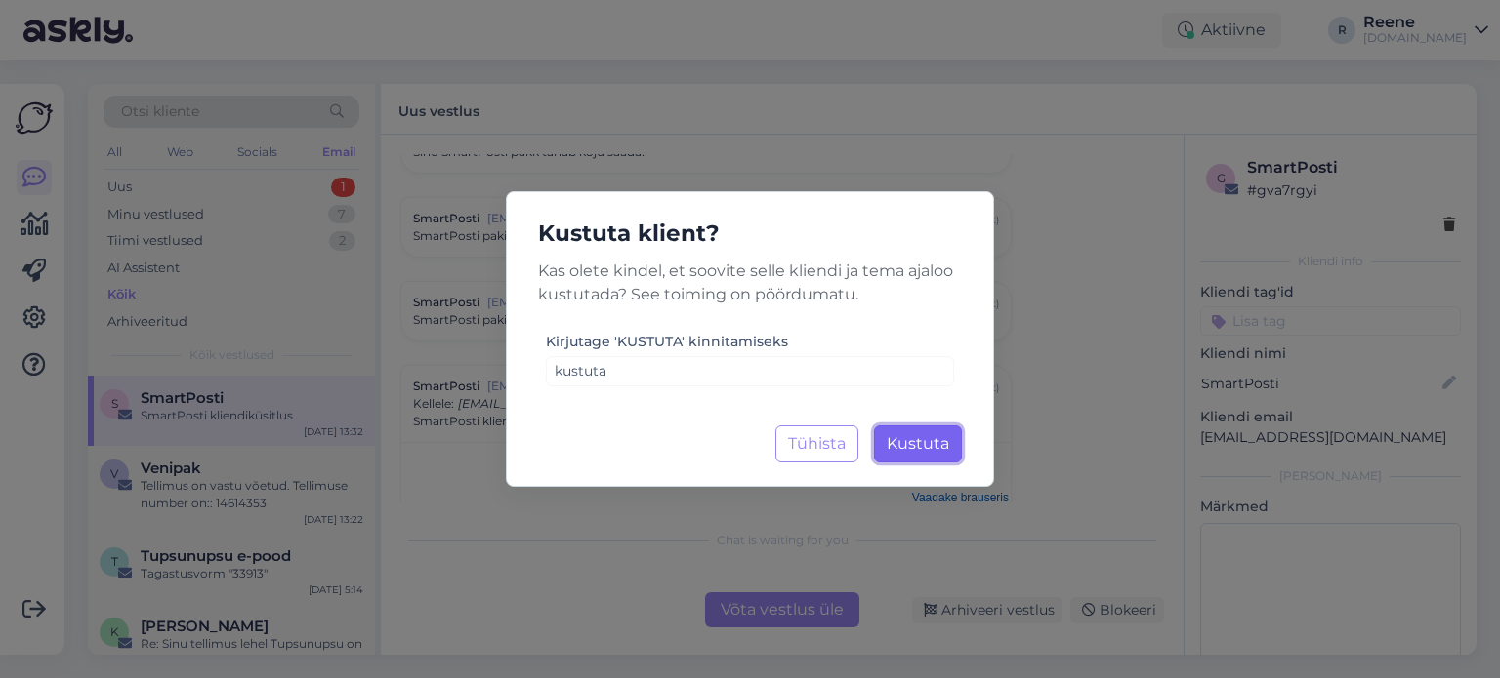
click at [945, 452] on span "Kustuta" at bounding box center [917, 443] width 62 height 19
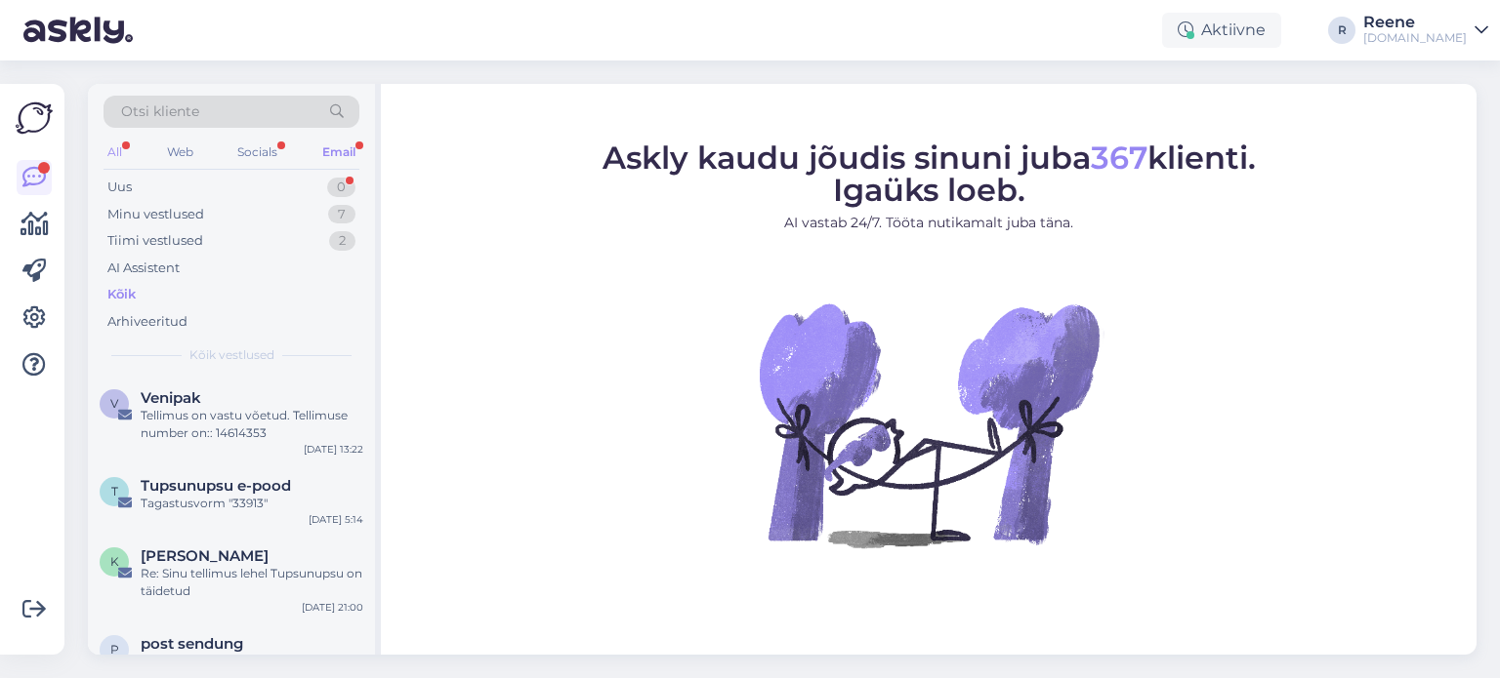
click at [108, 151] on div "All" at bounding box center [114, 152] width 22 height 25
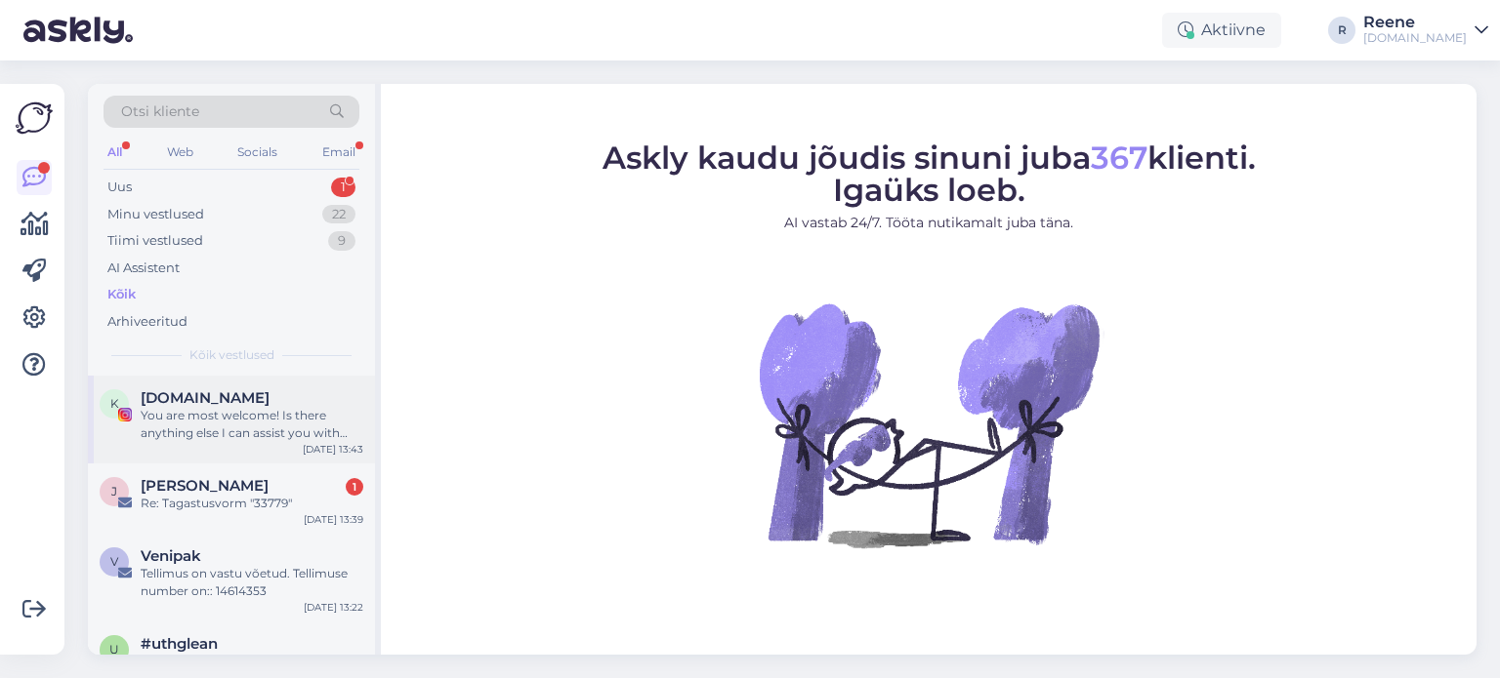
click at [199, 428] on div "You are most welcome! Is there anything else I can assist you with regarding ou…" at bounding box center [252, 424] width 223 height 35
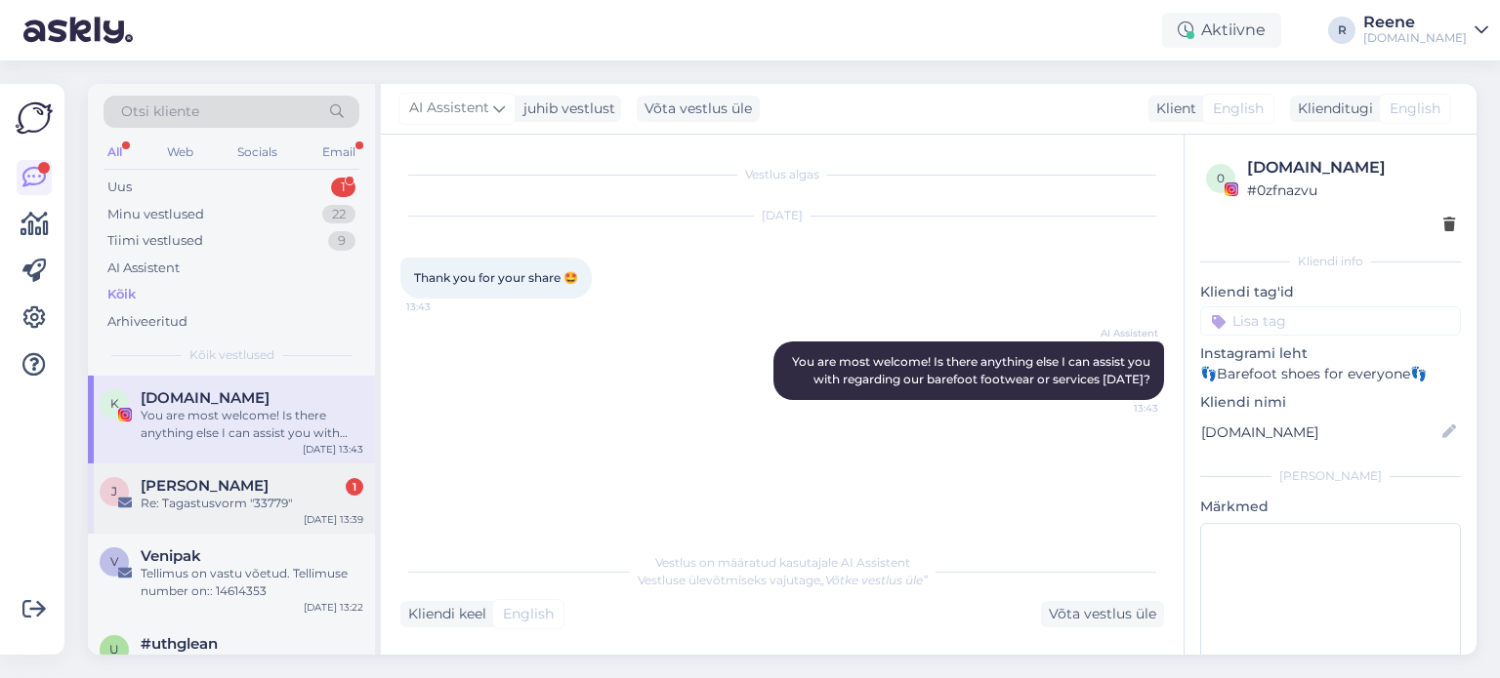
click at [160, 500] on div "Re: Tagastusvorm "33779"" at bounding box center [252, 504] width 223 height 18
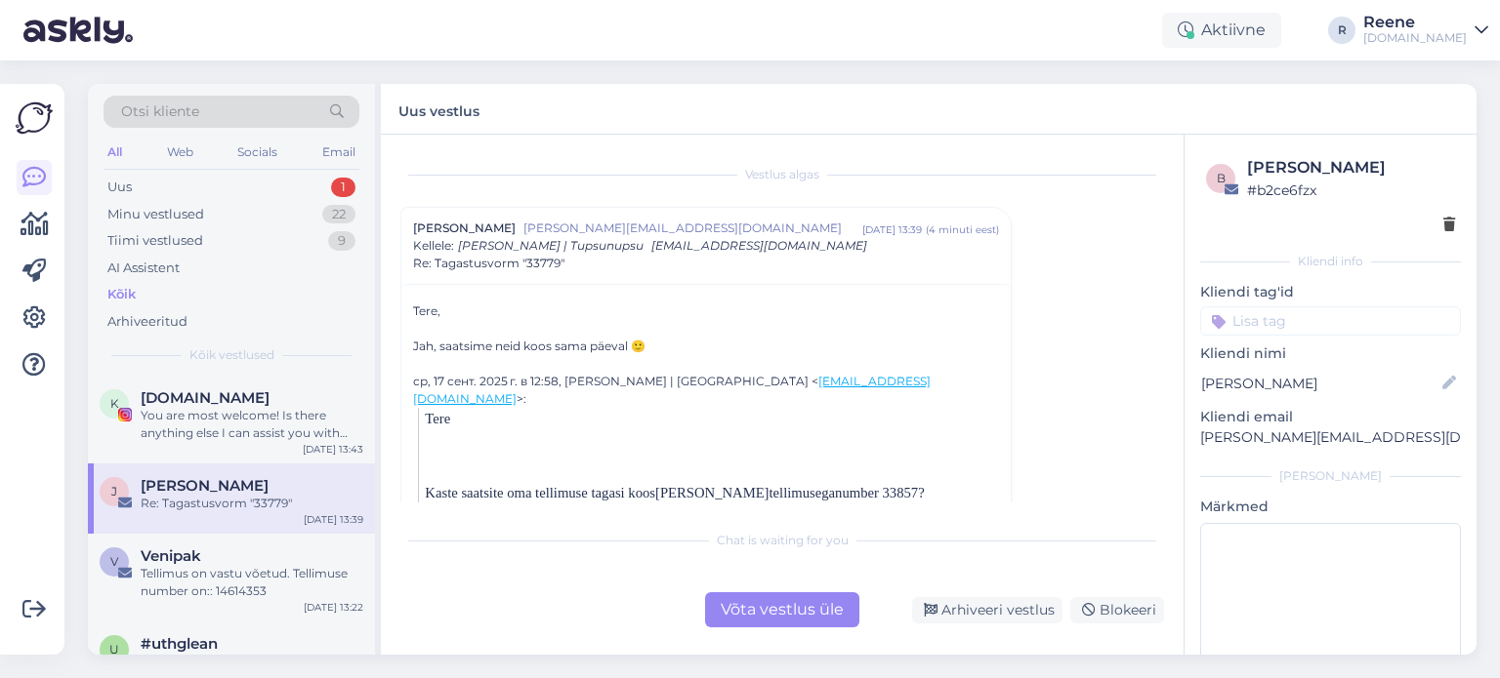
click at [766, 601] on div "Võta vestlus üle" at bounding box center [782, 610] width 154 height 35
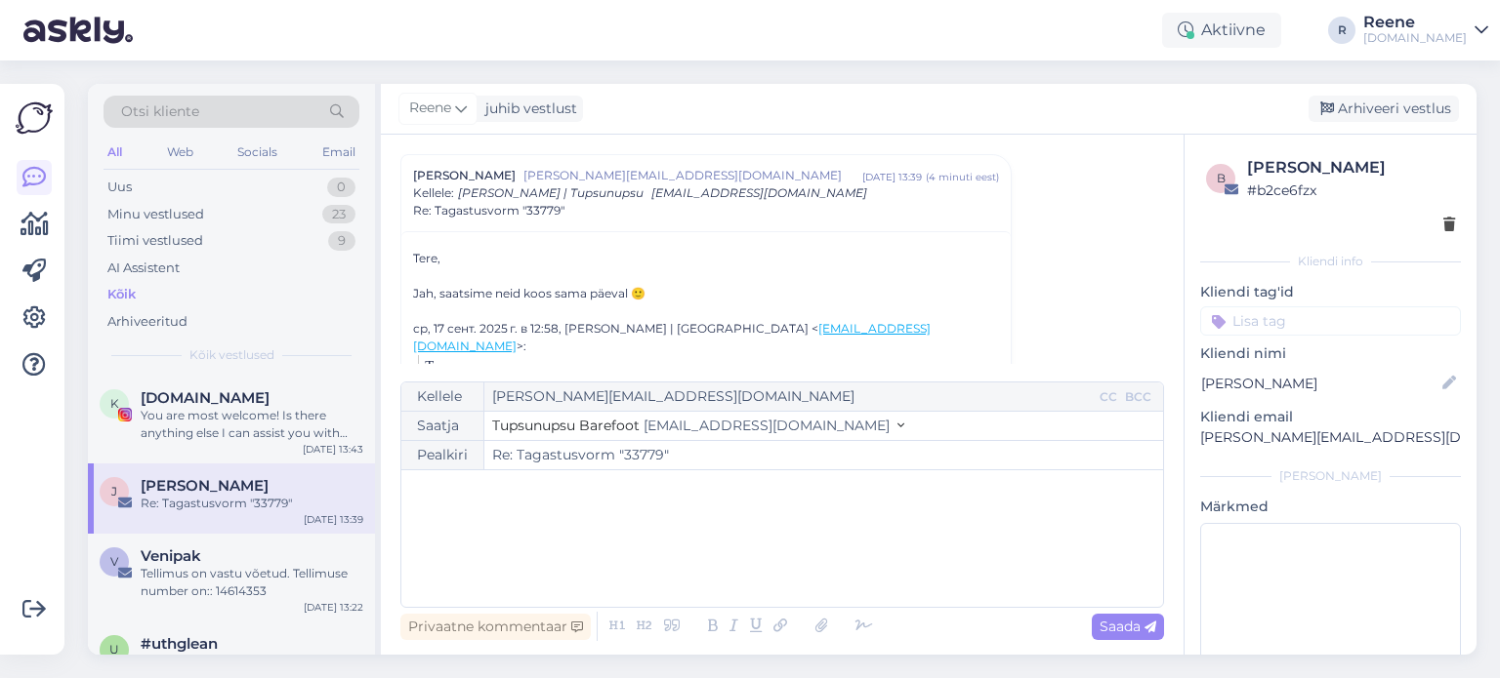
click at [512, 516] on div "﻿" at bounding box center [782, 538] width 742 height 117
click at [863, 622] on icon at bounding box center [863, 626] width 29 height 27
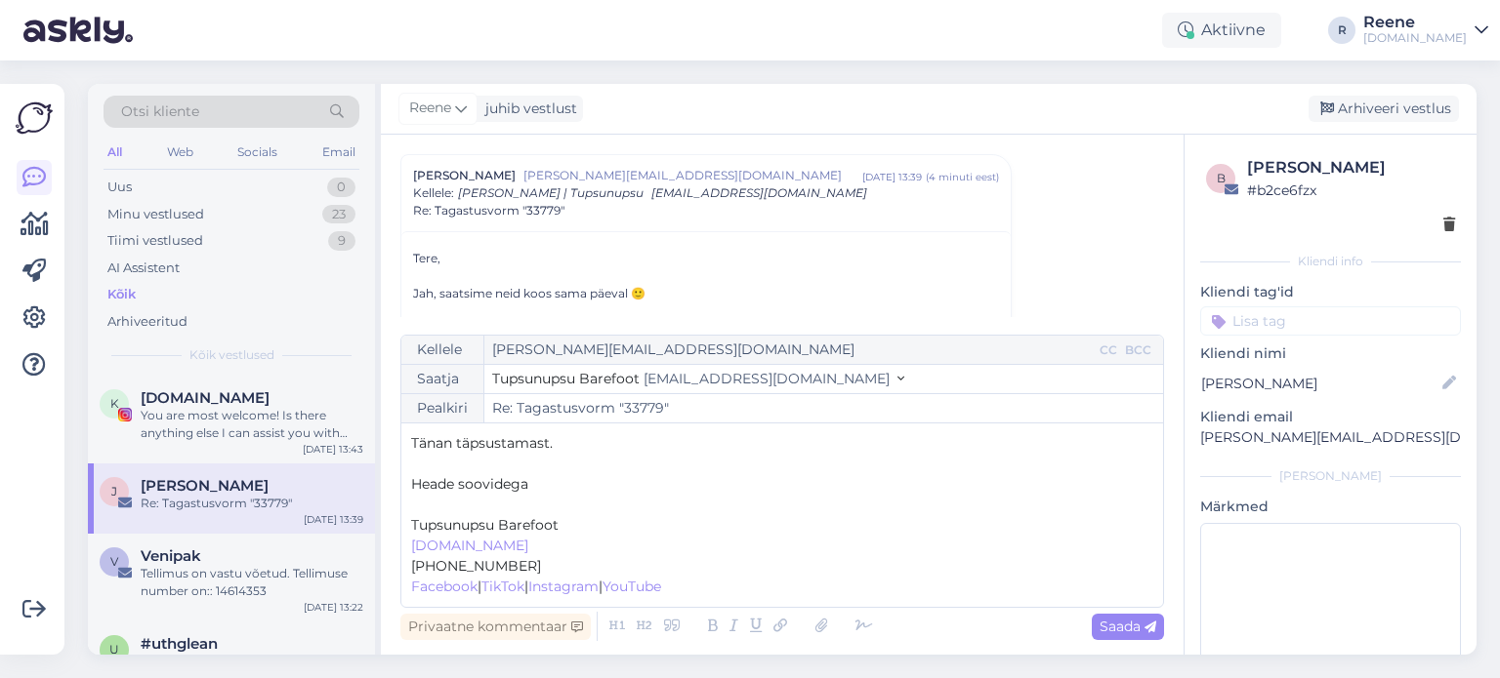
click at [450, 507] on p "﻿" at bounding box center [782, 505] width 742 height 21
click at [608, 440] on p "Tänan täpsustamast." at bounding box center [782, 443] width 742 height 21
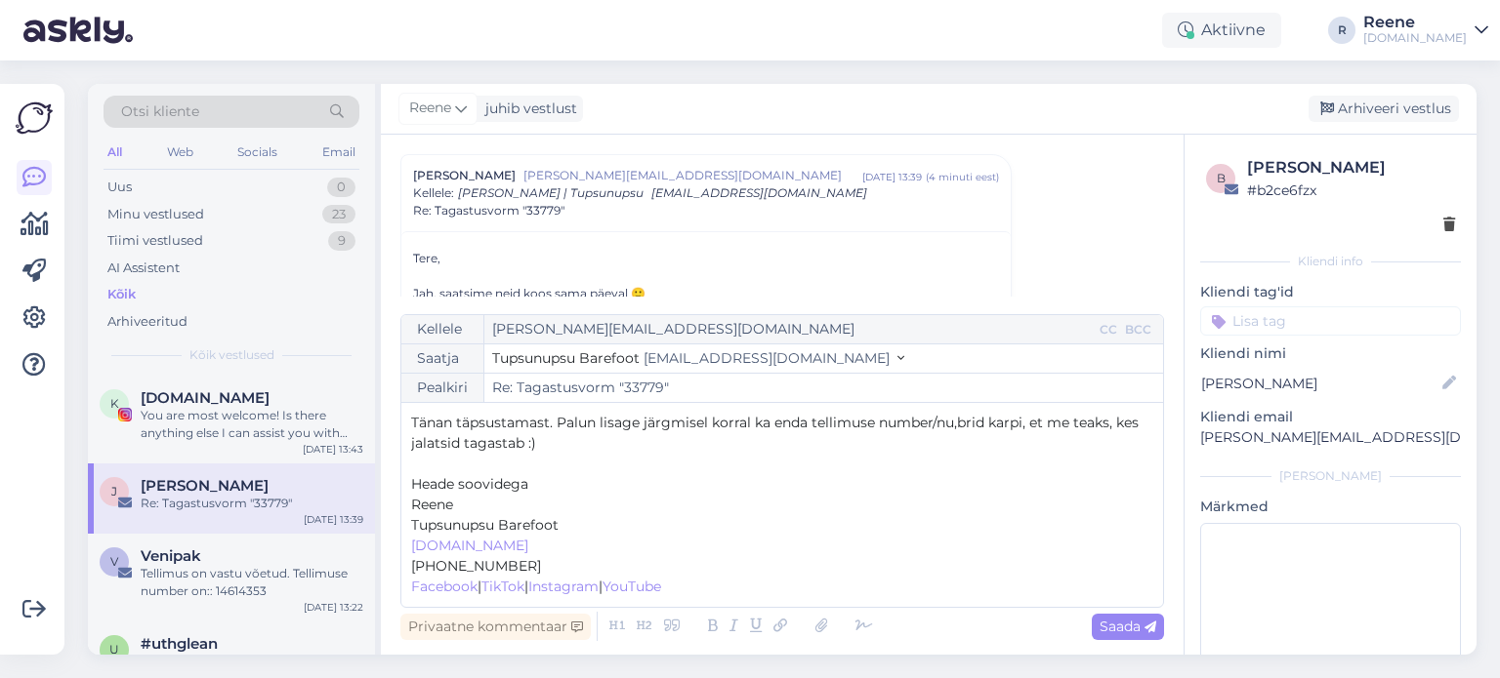
click at [960, 421] on span "Tänan täpsustamast. Palun lisage järgmisel korral ka enda tellimuse number/nu,b…" at bounding box center [776, 433] width 731 height 38
click at [1130, 636] on div "Saada" at bounding box center [1127, 627] width 72 height 26
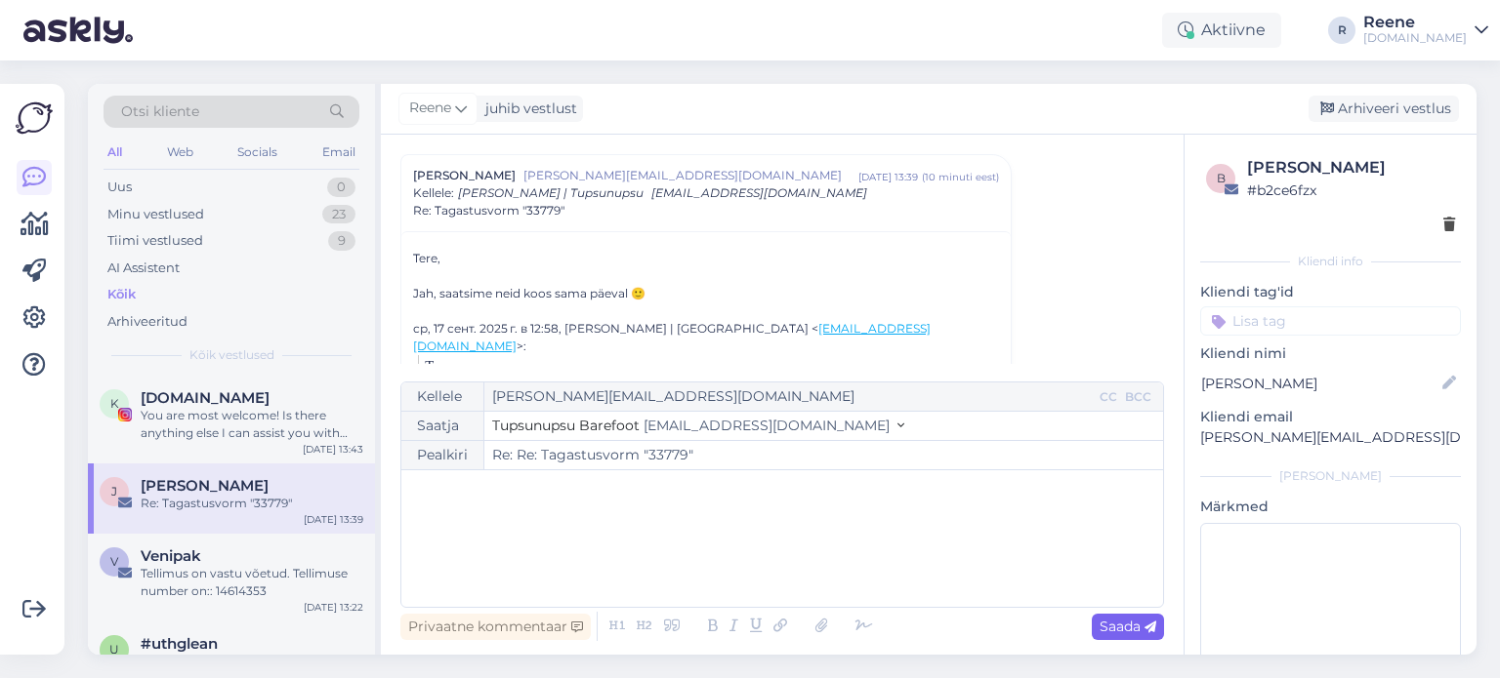
type input "Re: Tagastusvorm "33779""
